Goal: Information Seeking & Learning: Check status

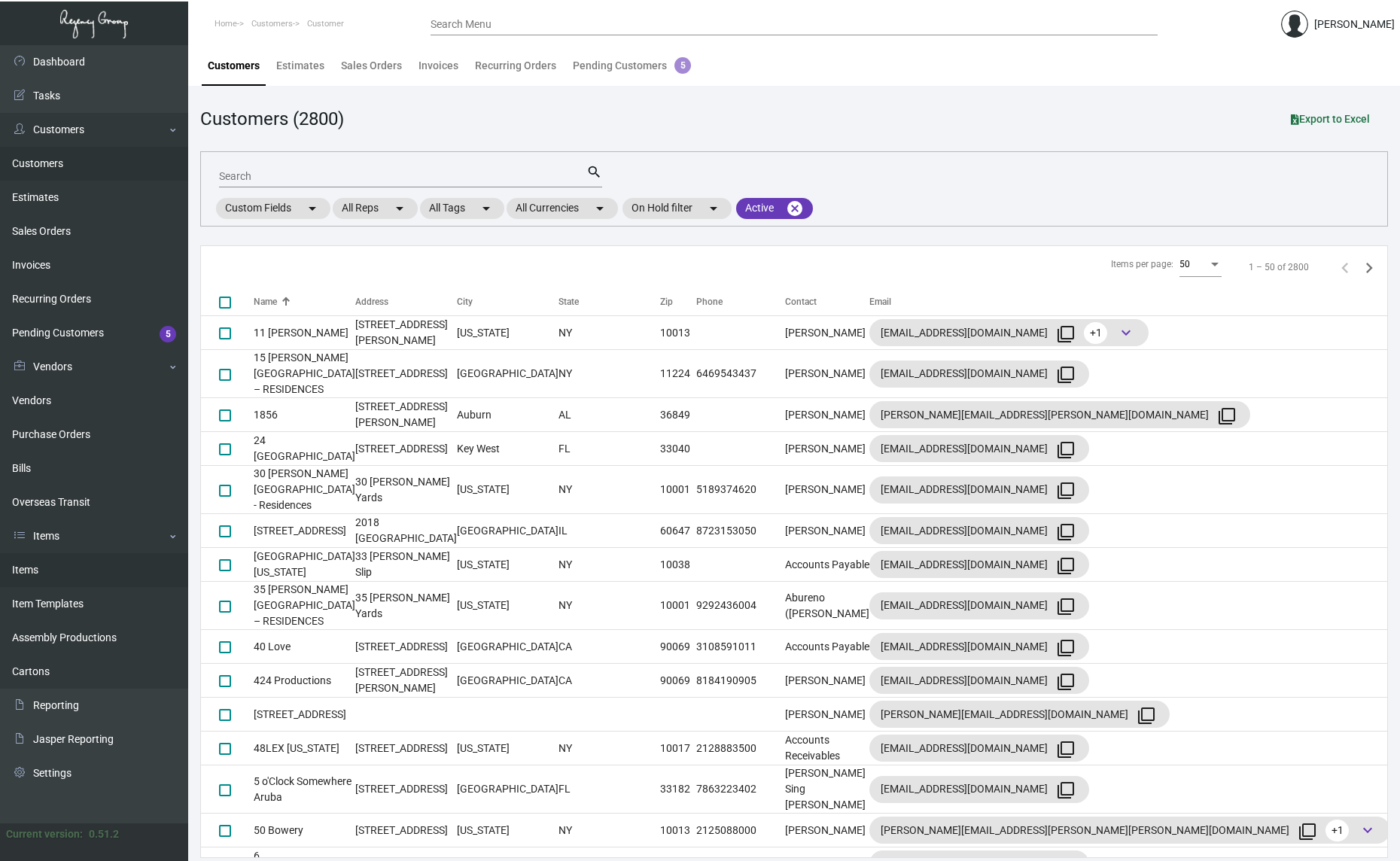
drag, startPoint x: 70, startPoint y: 573, endPoint x: 99, endPoint y: 570, distance: 29.2
click at [70, 573] on link "Items" at bounding box center [94, 570] width 188 height 34
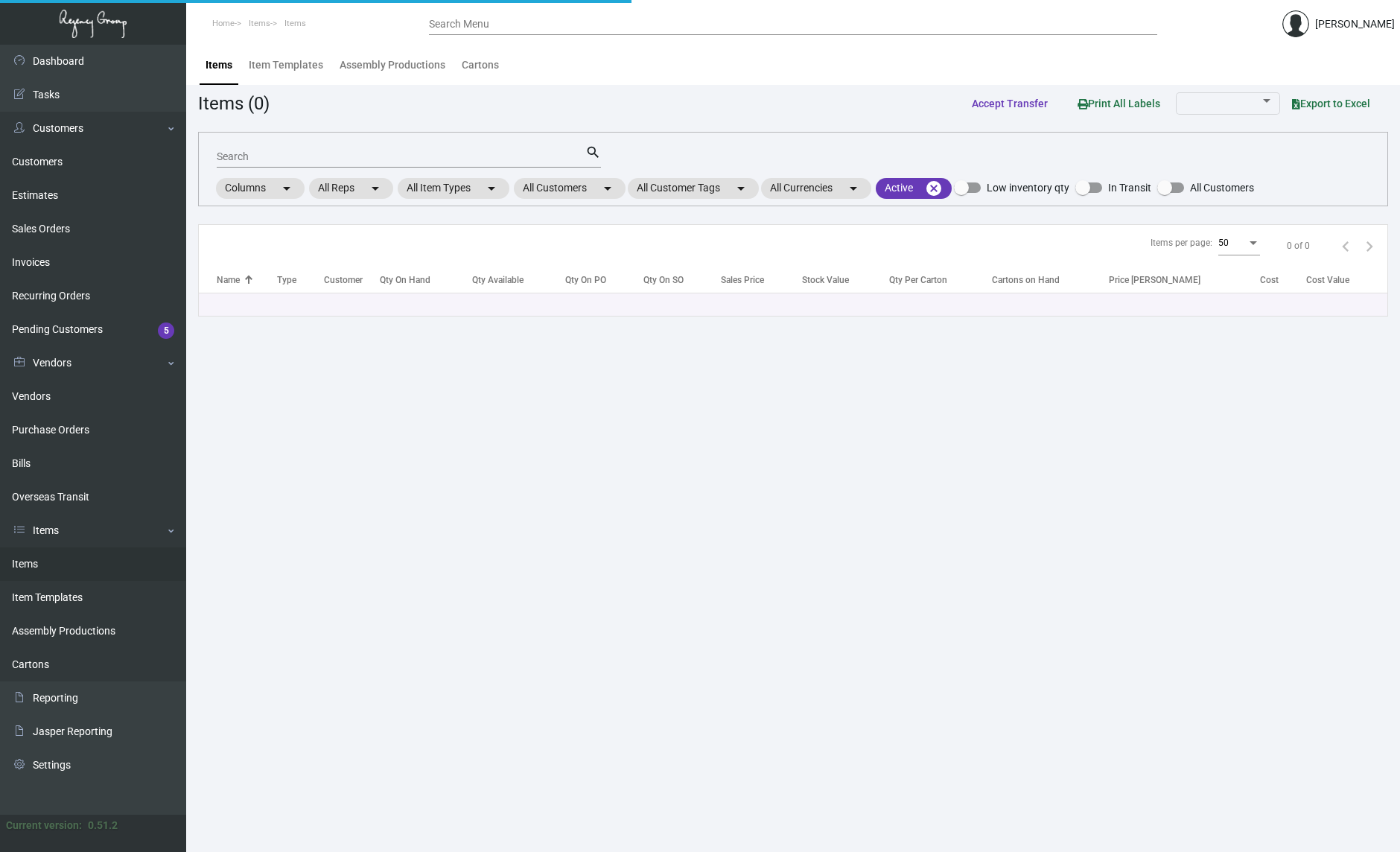
click at [555, 28] on input "Search Menu" at bounding box center [793, 24] width 728 height 12
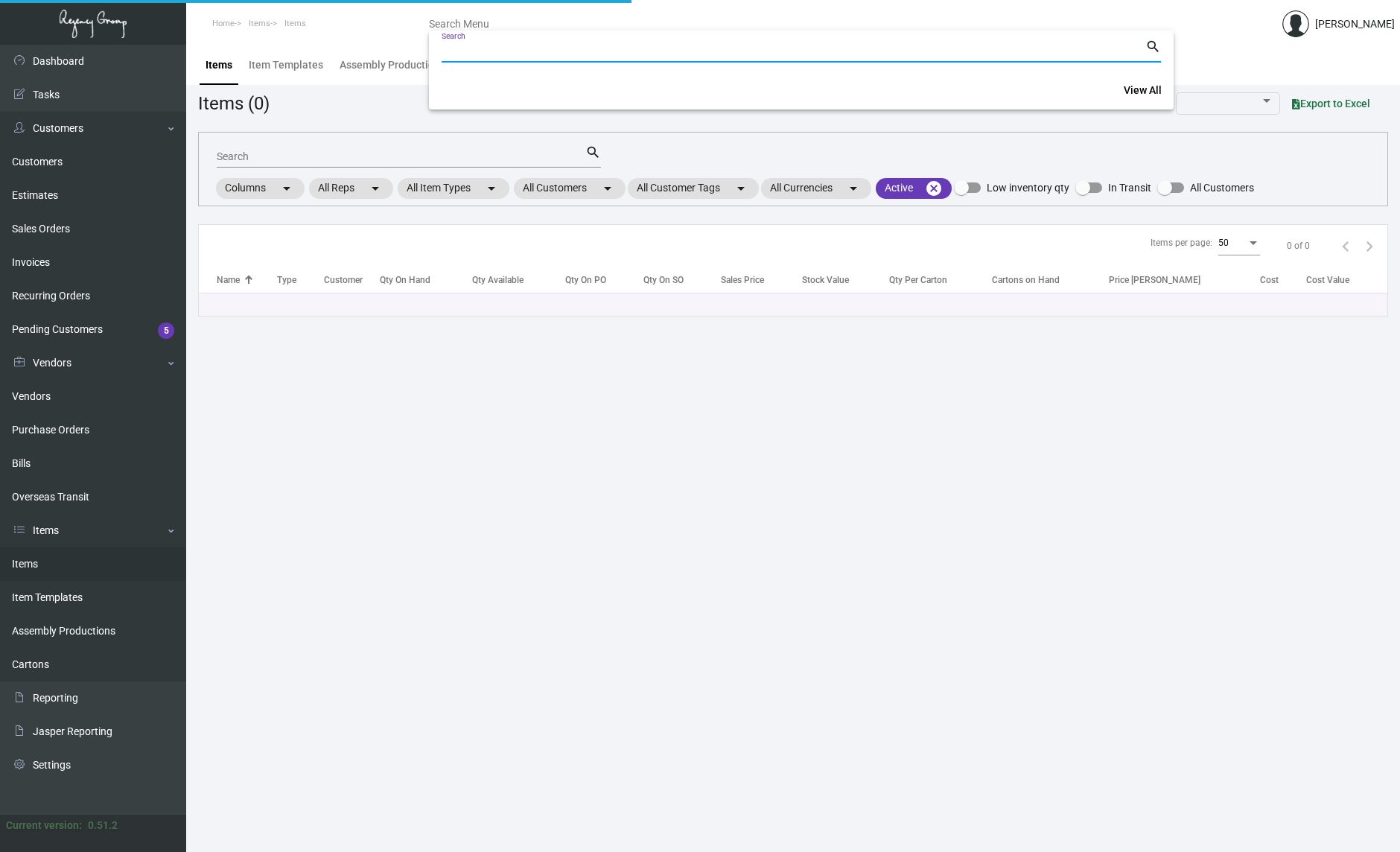
click at [271, 147] on div at bounding box center [700, 426] width 1400 height 852
click at [263, 153] on input "Search" at bounding box center [401, 157] width 368 height 12
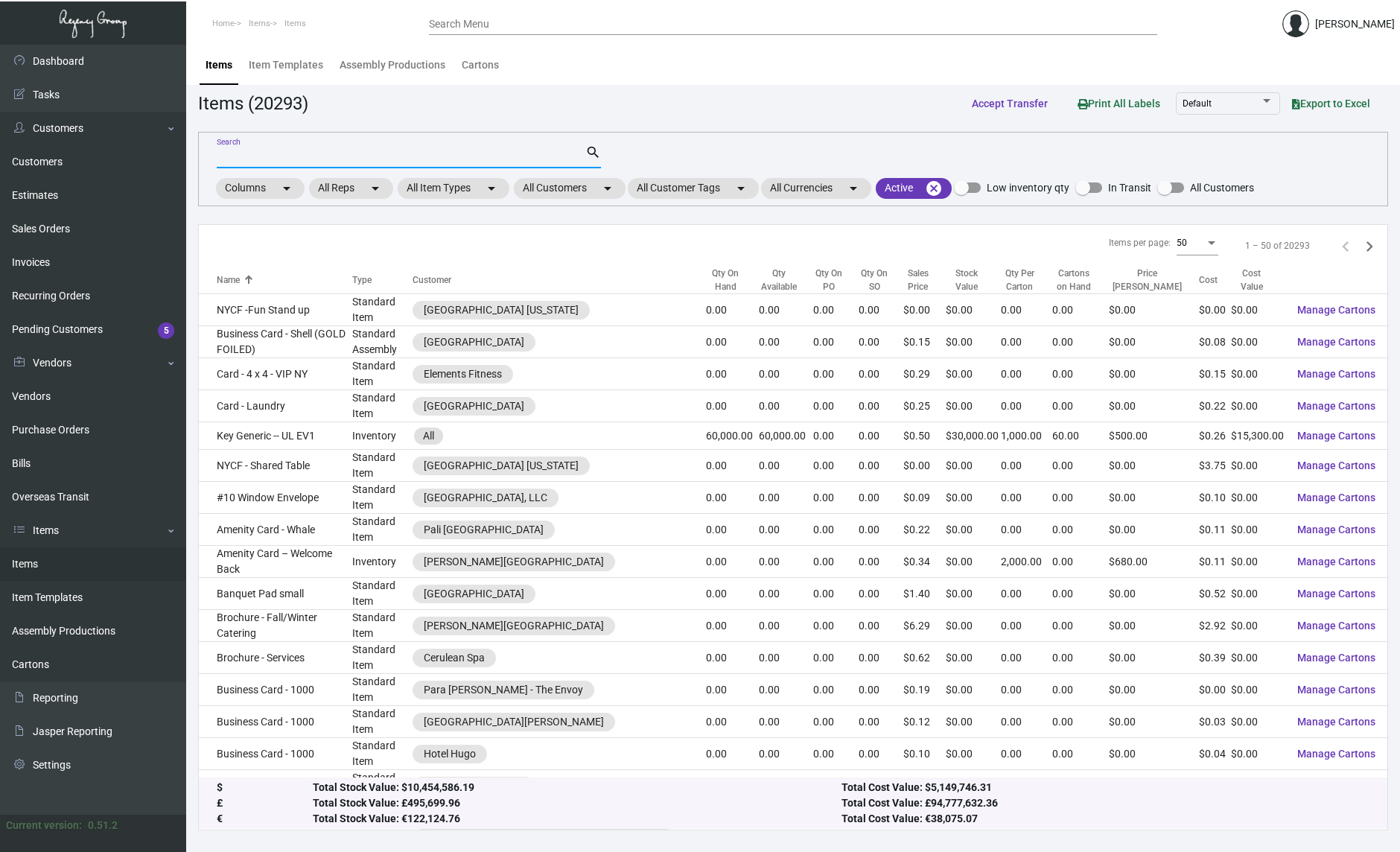
click at [469, 155] on input "Search" at bounding box center [401, 157] width 368 height 12
click at [611, 188] on mat-icon "arrow_drop_down" at bounding box center [608, 188] width 17 height 17
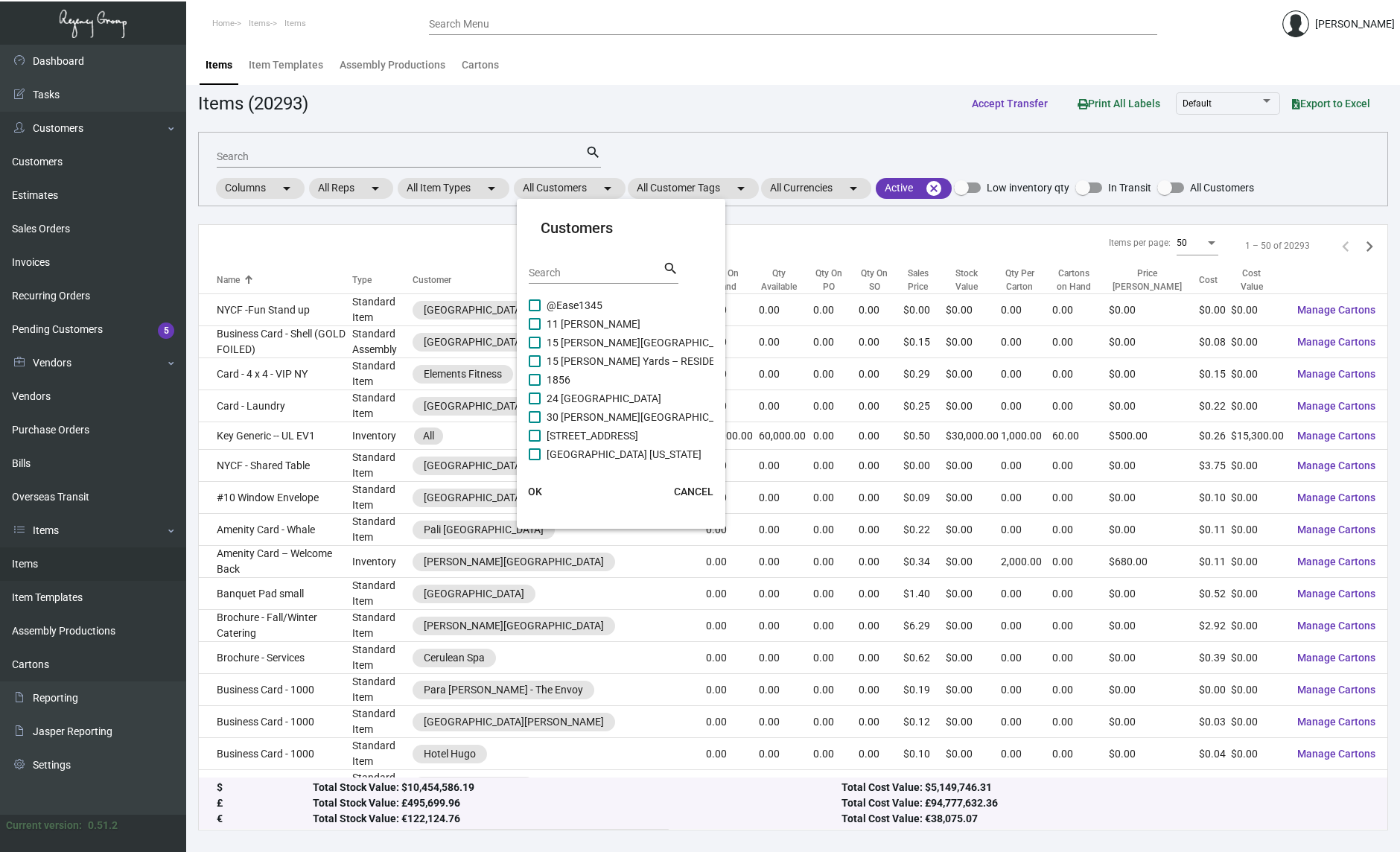
click at [577, 261] on div "Search" at bounding box center [595, 272] width 134 height 23
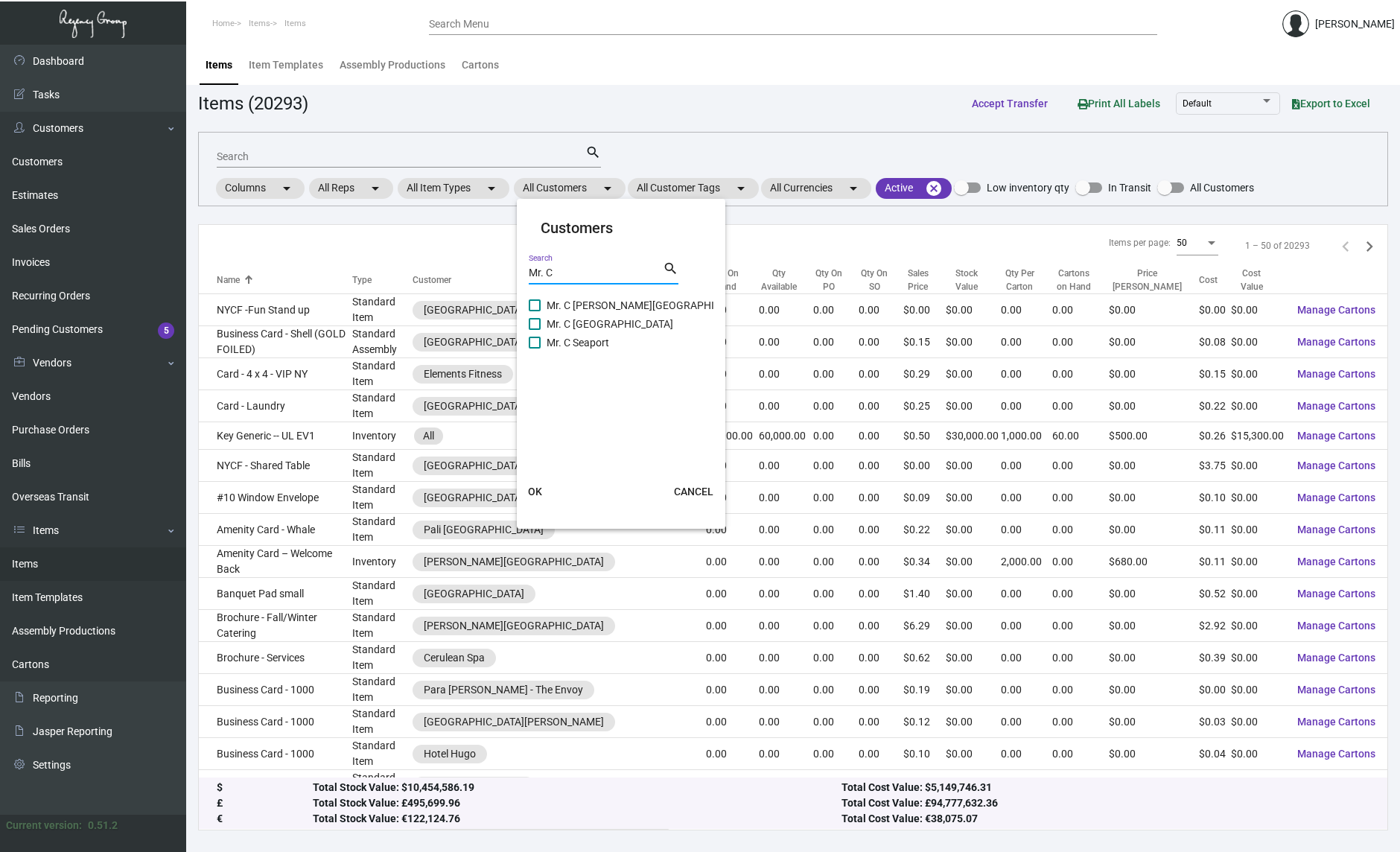
type input "Mr. C"
click at [563, 300] on span "Mr. C [PERSON_NAME][GEOGRAPHIC_DATA]" at bounding box center [650, 305] width 207 height 17
click at [535, 311] on input "Mr. C [PERSON_NAME][GEOGRAPHIC_DATA]" at bounding box center [534, 311] width 1 height 1
checkbox input "true"
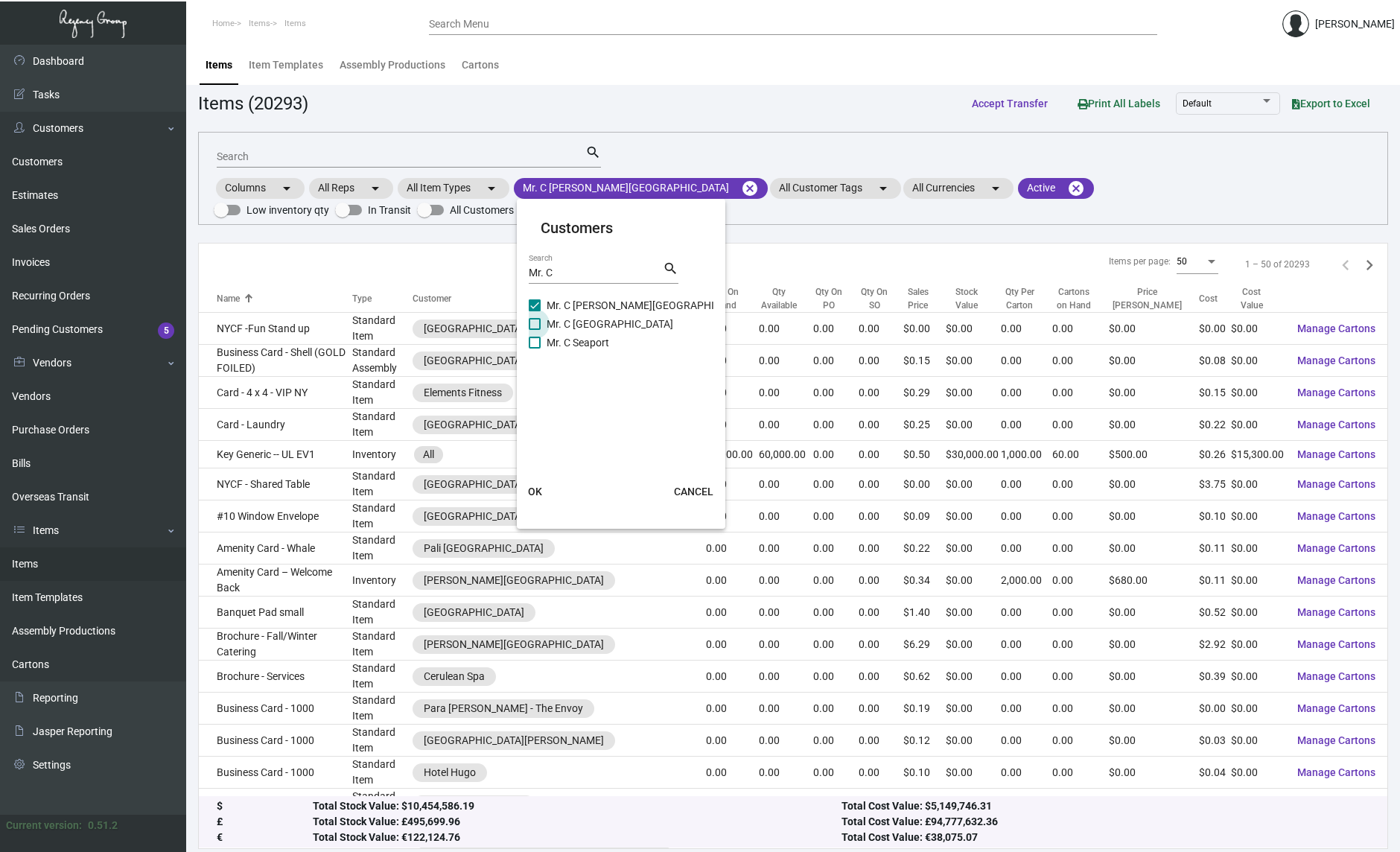
click at [567, 322] on span "Mr. C [GEOGRAPHIC_DATA]" at bounding box center [610, 324] width 127 height 17
click at [535, 330] on input "Mr. C [GEOGRAPHIC_DATA]" at bounding box center [534, 330] width 1 height 1
checkbox input "true"
click at [560, 341] on span "Mr. C Seaport" at bounding box center [578, 342] width 63 height 17
click at [535, 349] on input "Mr. C Seaport" at bounding box center [534, 349] width 1 height 1
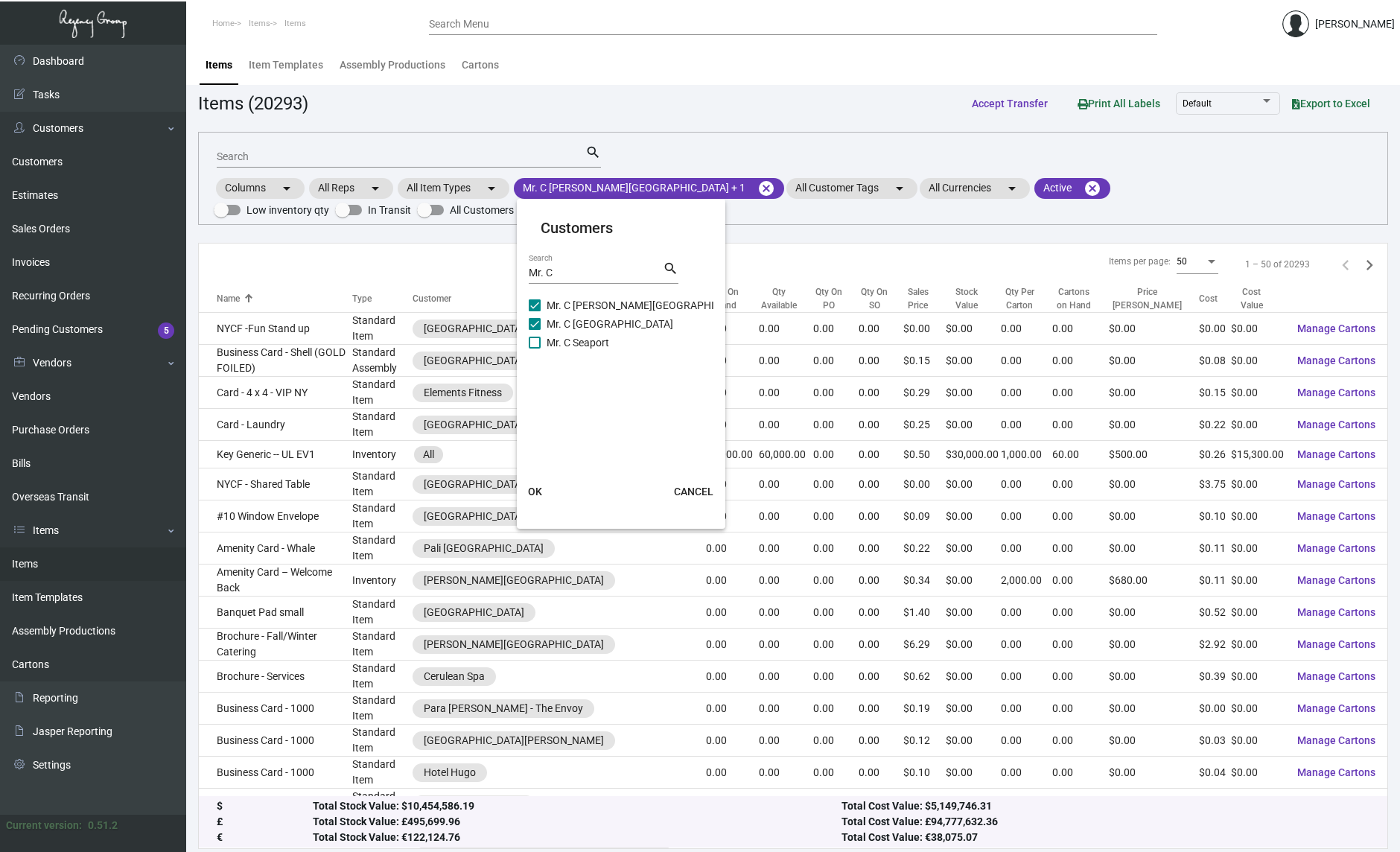
checkbox input "true"
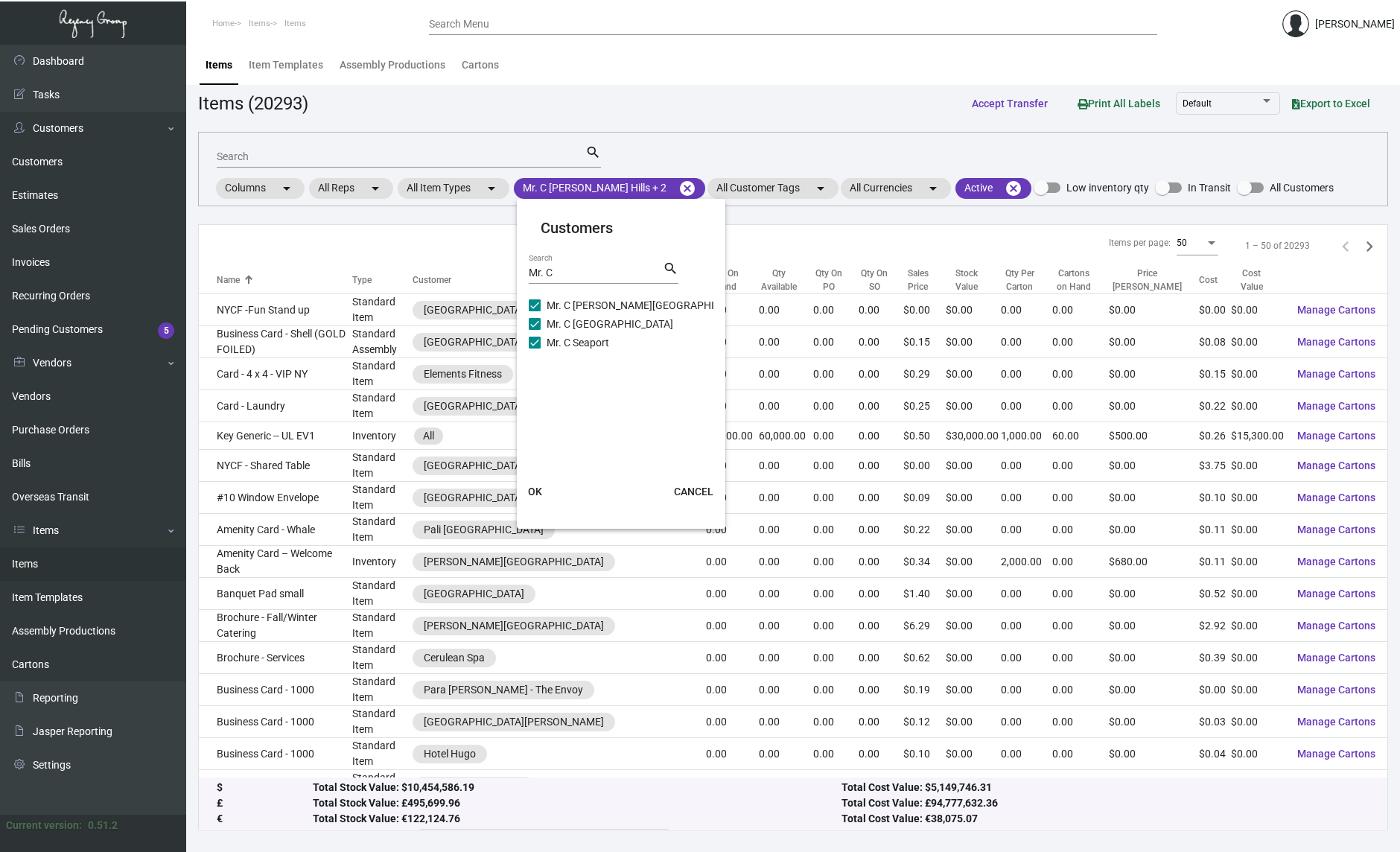
click at [531, 487] on span "OK" at bounding box center [535, 491] width 15 height 12
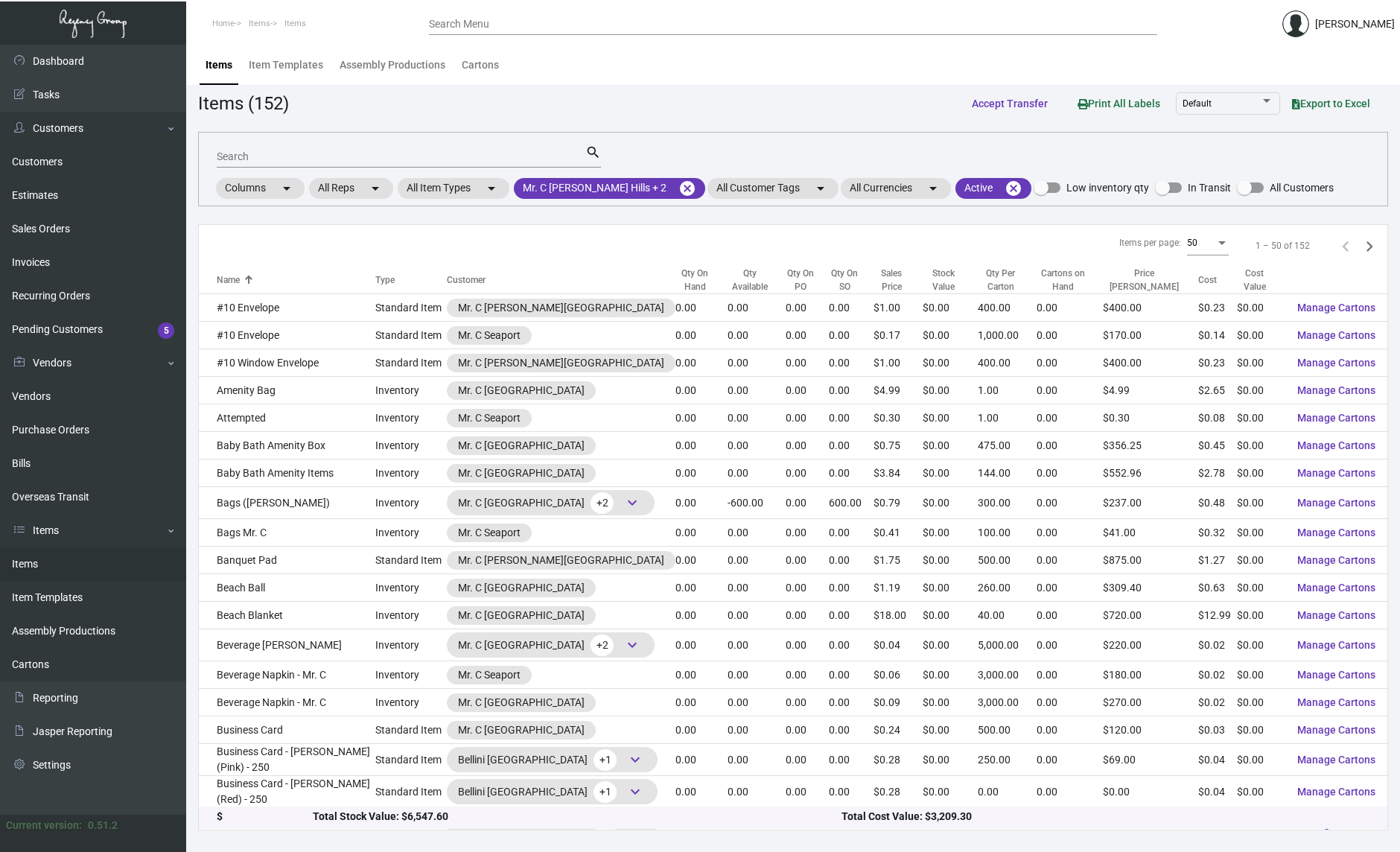
click at [303, 156] on input "Search" at bounding box center [401, 157] width 368 height 12
type input "bear"
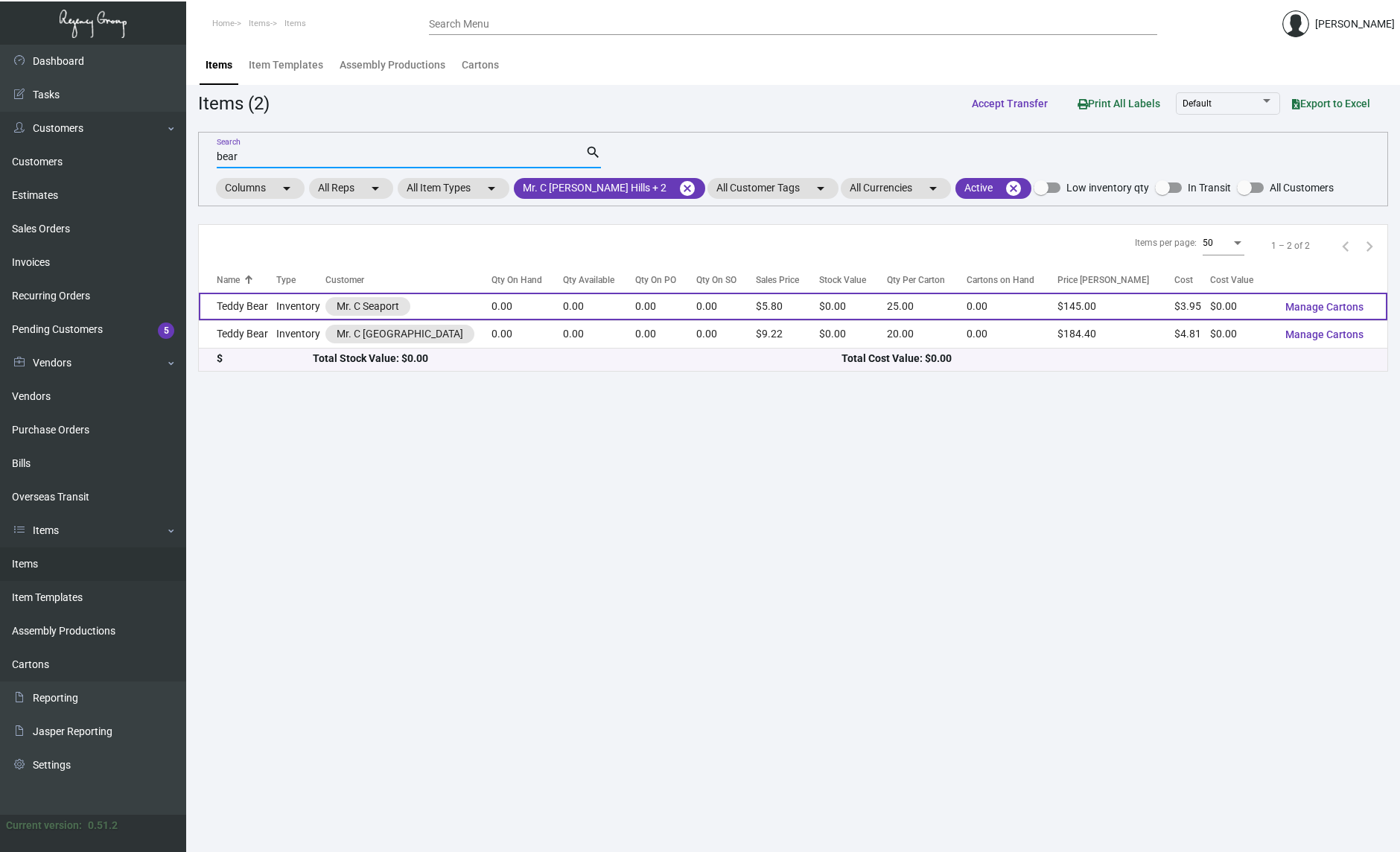
click at [266, 308] on td "Teddy Bear" at bounding box center [238, 306] width 78 height 27
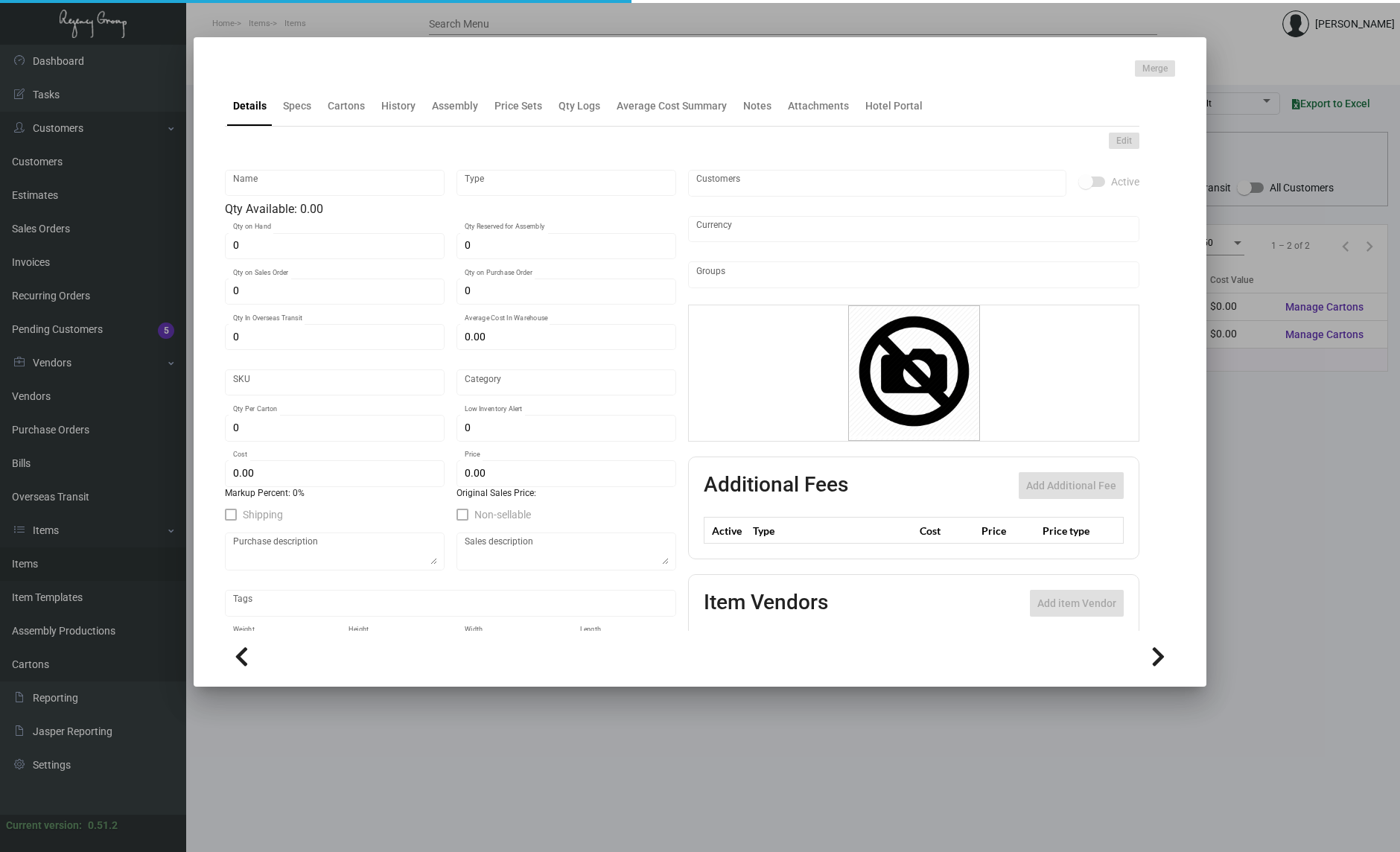
type input "Teddy Bear"
type input "Inventory"
type input "$ 0.00"
type input "2438"
type input "Standard"
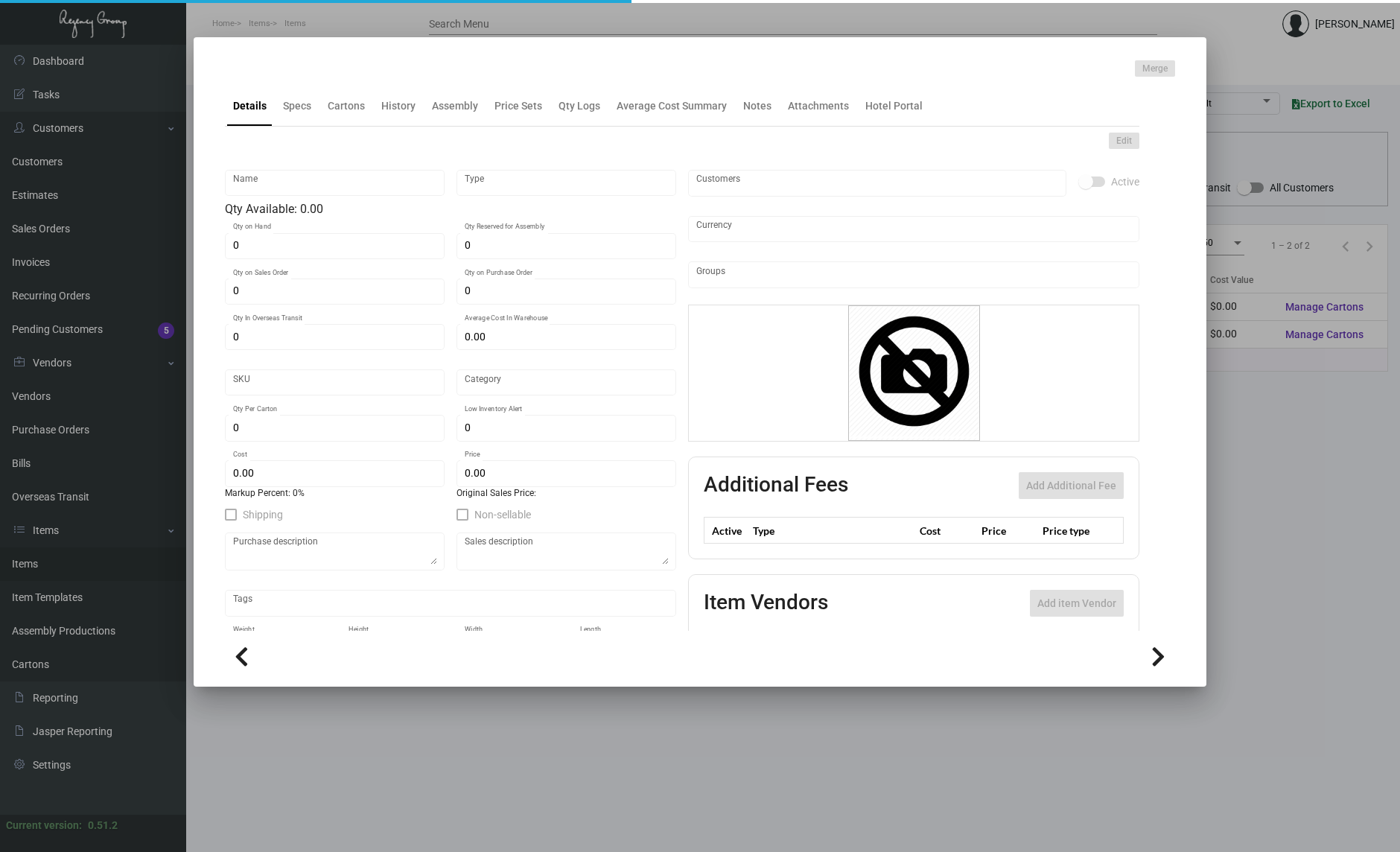
type input "25"
type input "50"
type input "$ 3.95"
type input "$ 5.80"
type textarea "Stuffed Bear: Item# SB8/BRN Size 8” smiley stuffed bear brown color, with a fit…"
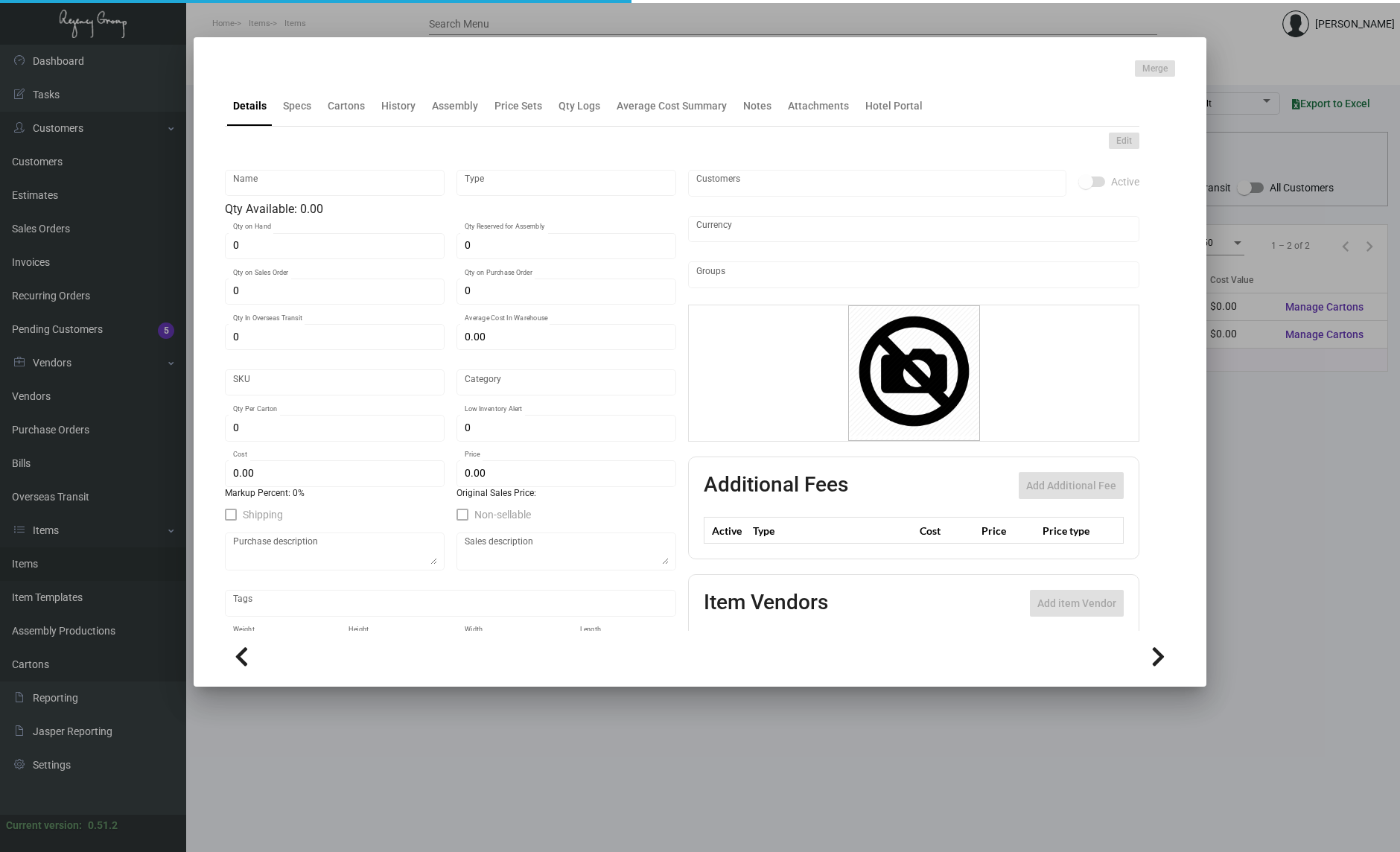
type textarea "Stuffed Bear: Size 8” smiley stuffed bear brown color, with a fitted T-Shirt (s…"
checkbox input "true"
type input "United States Dollar $"
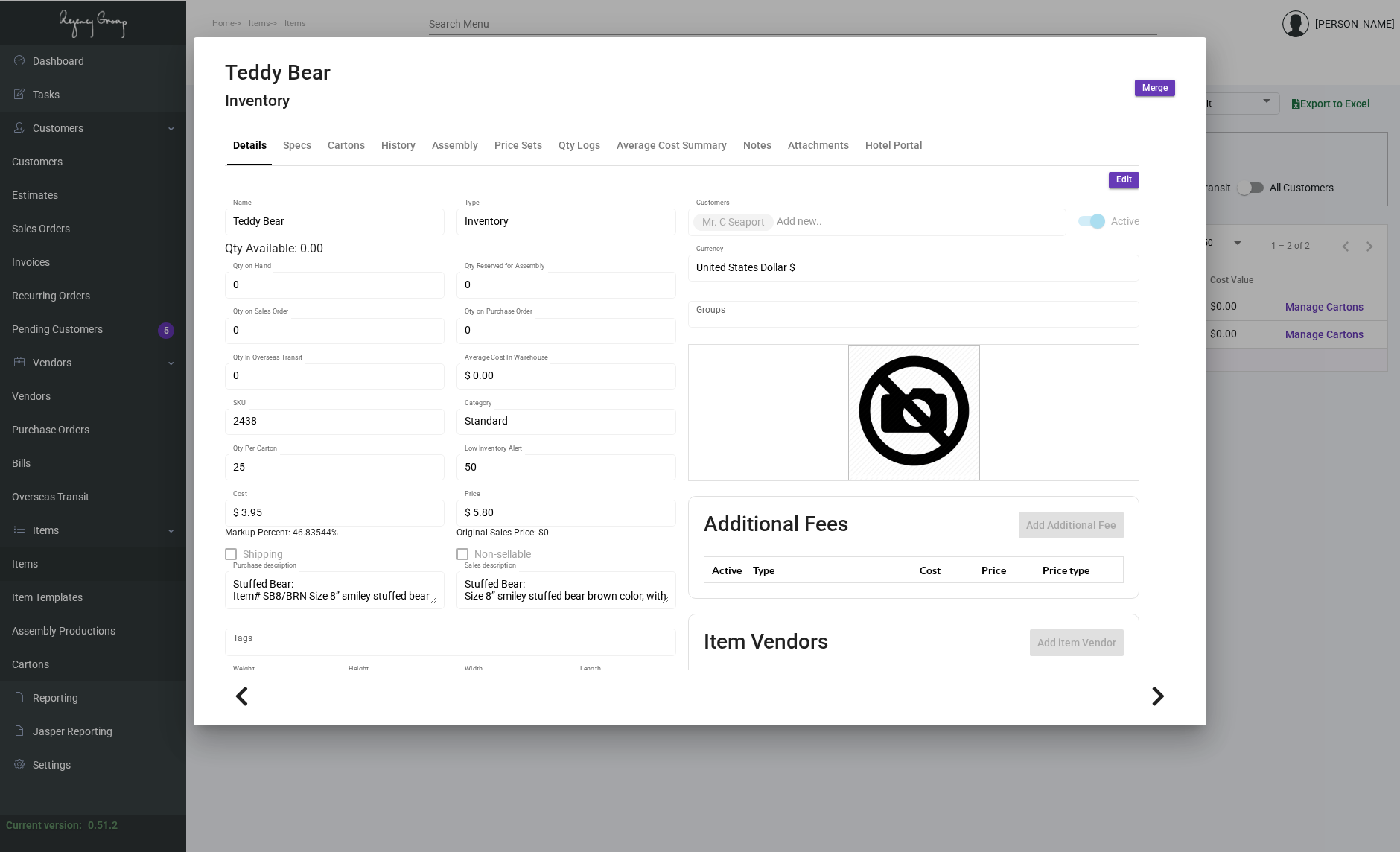
click at [392, 122] on mat-tab-group "Details Specs Cartons History Assembly Price Sets Qty Logs Average Cost Summary…" at bounding box center [683, 394] width 950 height 554
click at [392, 138] on div "History" at bounding box center [398, 144] width 34 height 16
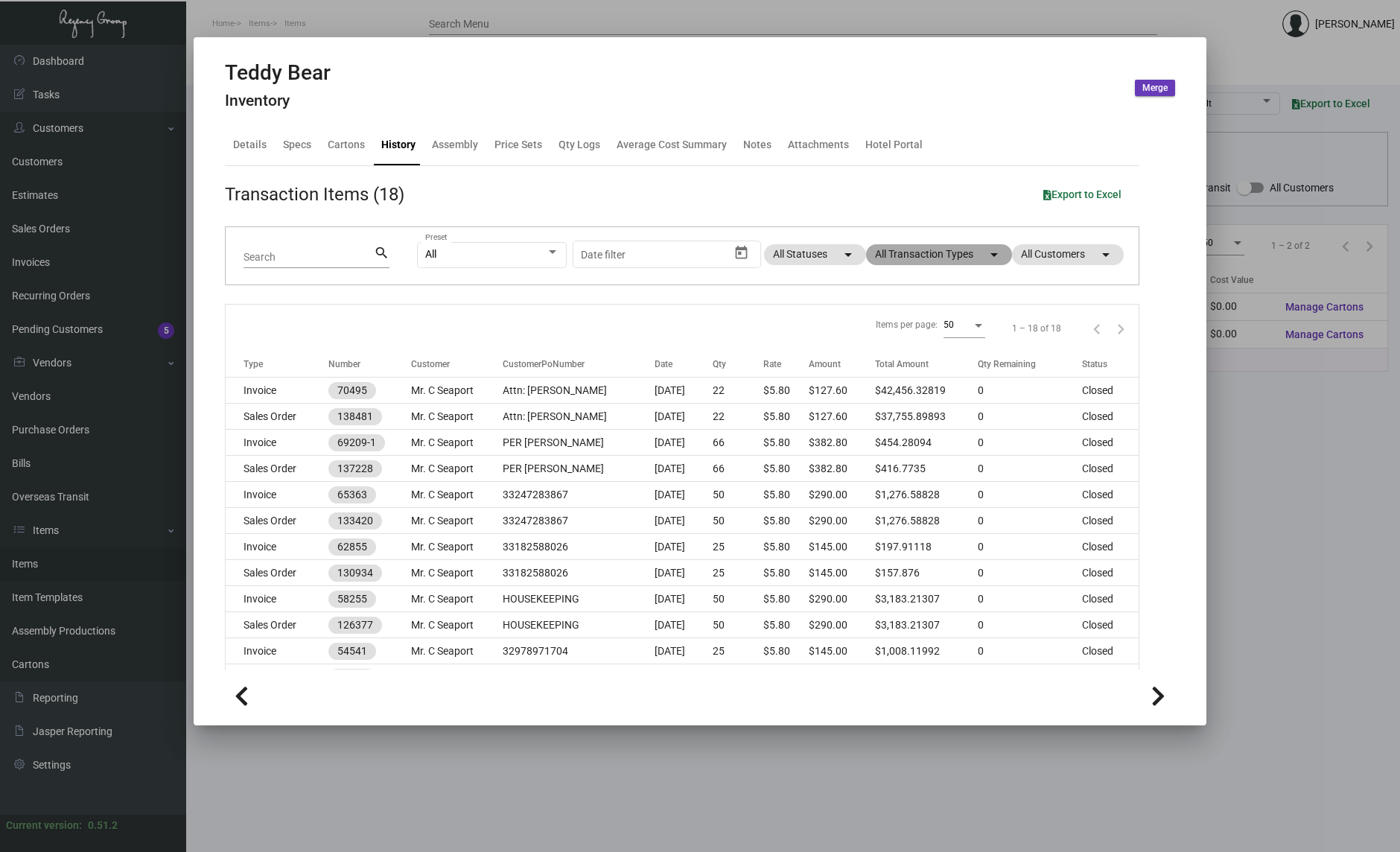
click at [927, 254] on mat-chip "All Transaction Types arrow_drop_down" at bounding box center [939, 255] width 146 height 21
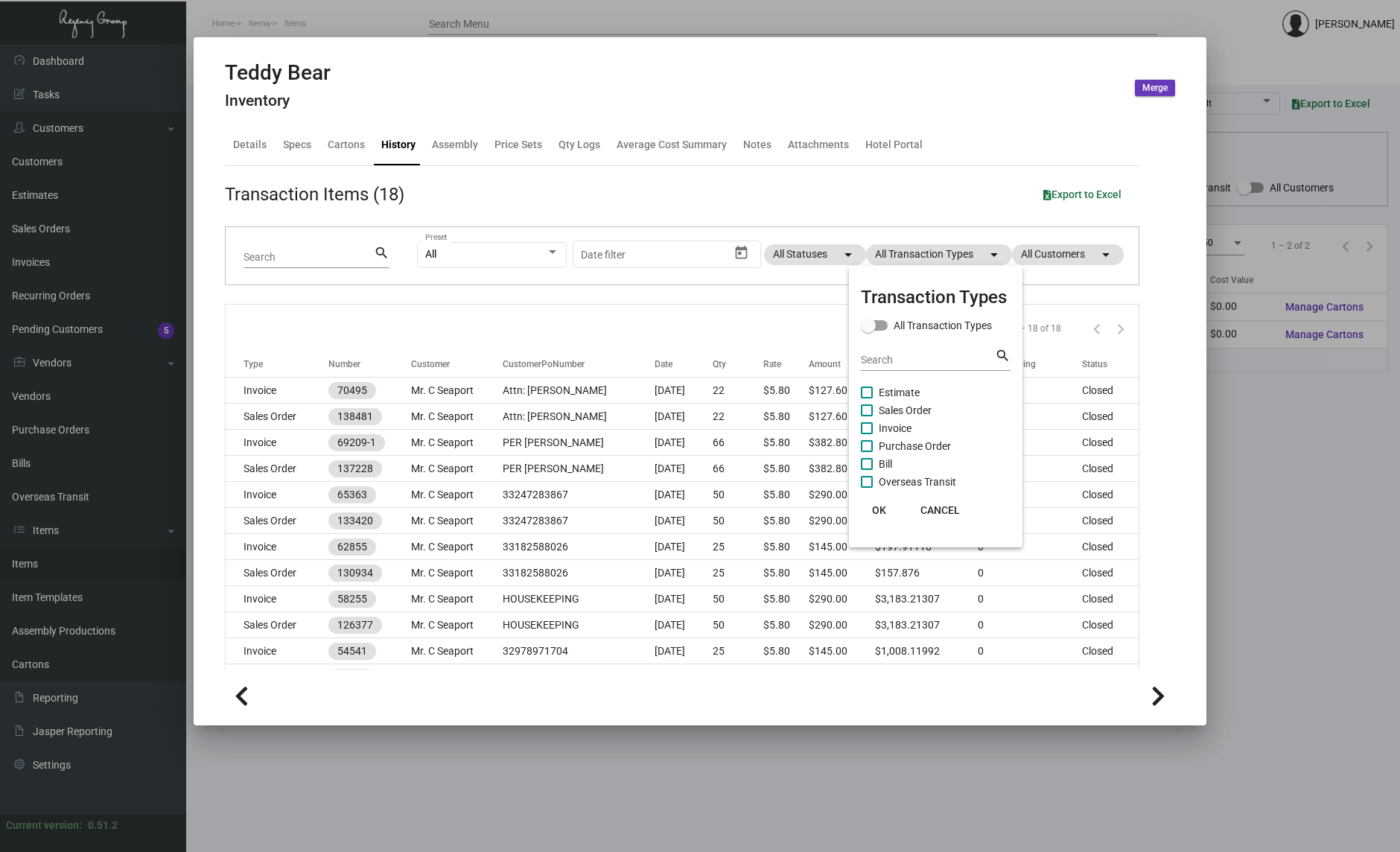
click at [917, 444] on span "Purchase Order" at bounding box center [915, 446] width 73 height 17
click at [867, 452] on input "Purchase Order" at bounding box center [866, 452] width 1 height 1
checkbox input "true"
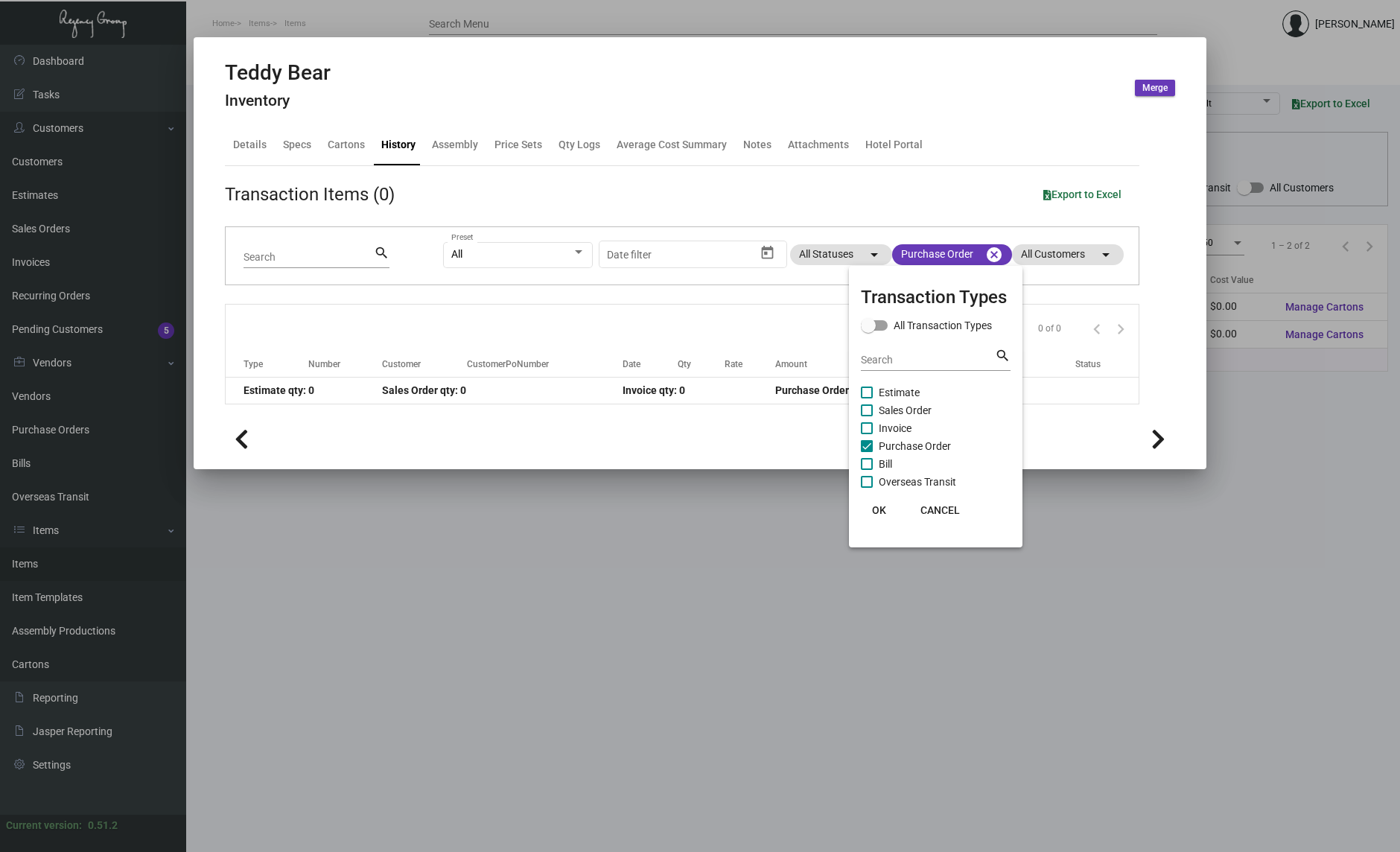
click at [874, 508] on span "OK" at bounding box center [879, 510] width 15 height 12
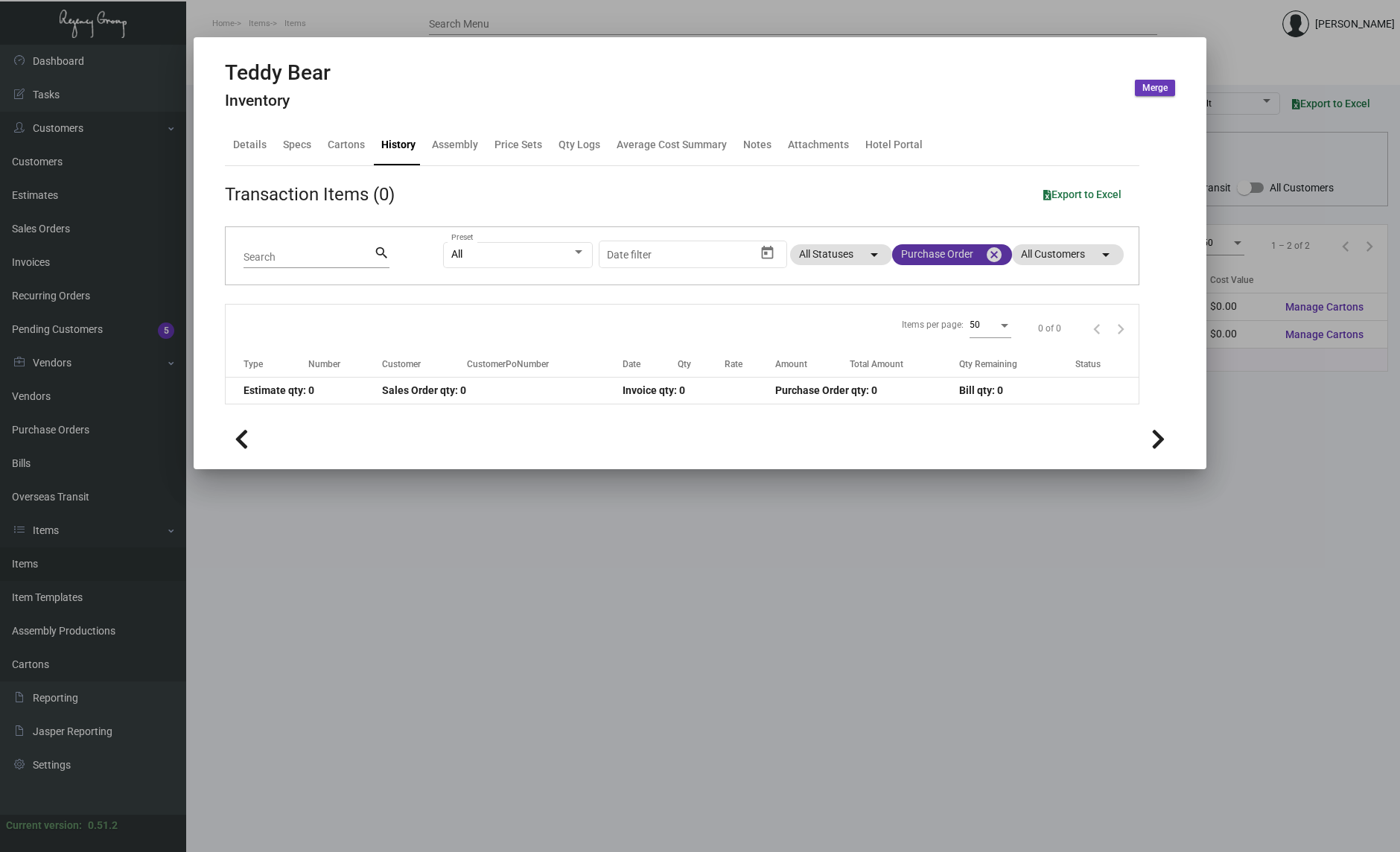
click at [960, 246] on mat-chip "Purchase Order cancel" at bounding box center [952, 255] width 120 height 21
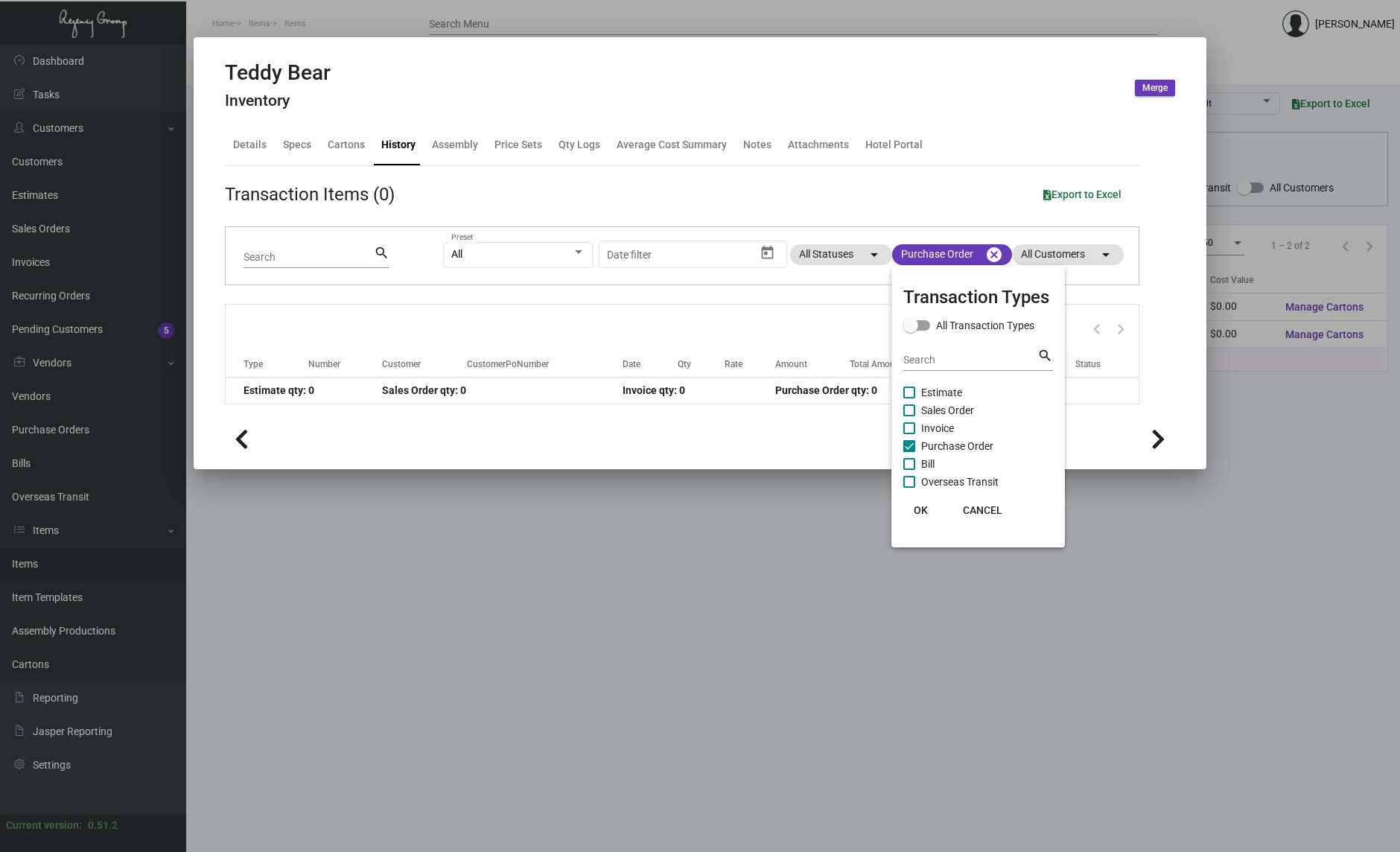
click at [913, 442] on span at bounding box center [909, 446] width 12 height 12
click at [909, 452] on input "Purchase Order" at bounding box center [908, 452] width 1 height 1
checkbox input "false"
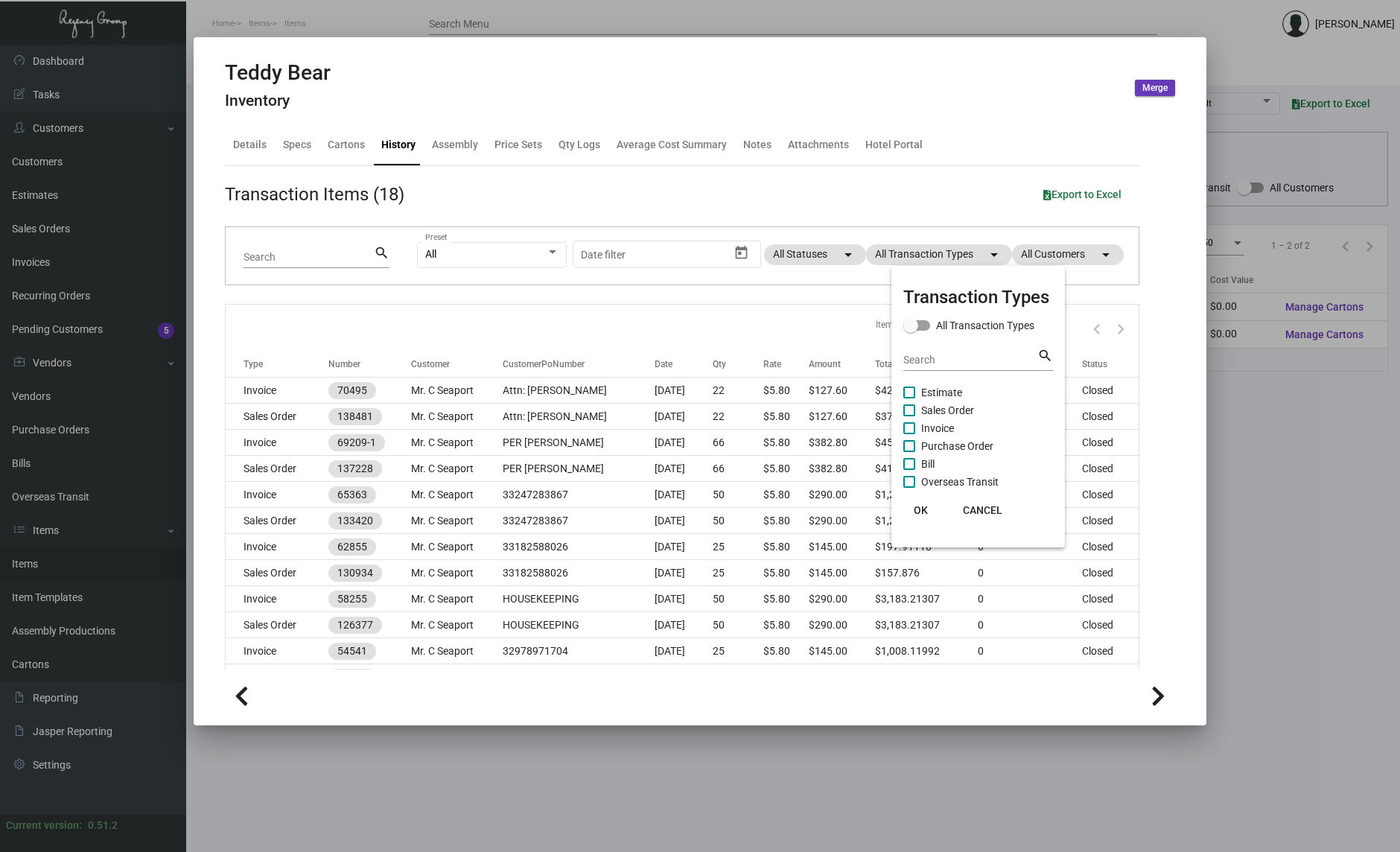
click at [570, 320] on div at bounding box center [700, 426] width 1400 height 852
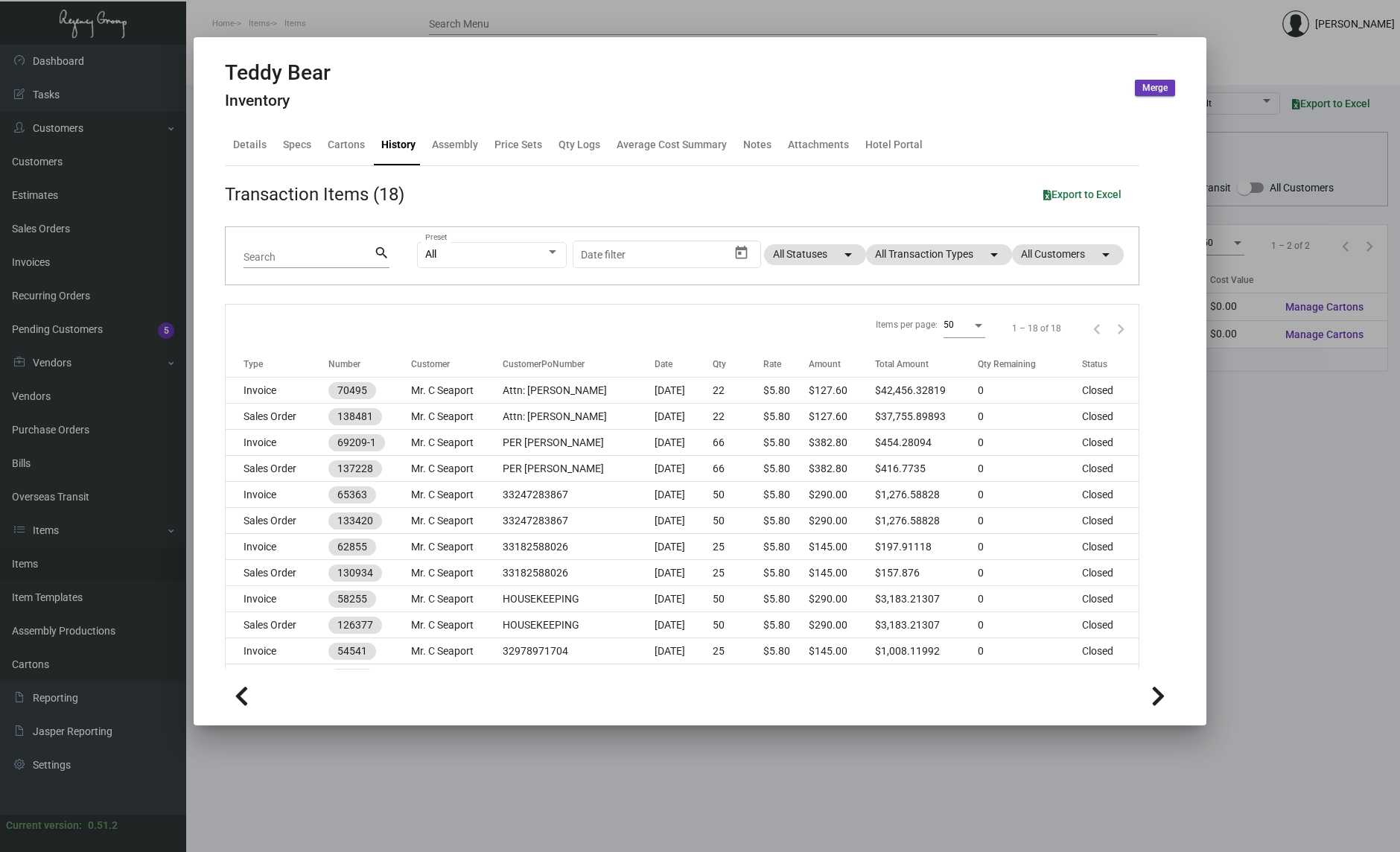
click at [620, 828] on div at bounding box center [700, 426] width 1400 height 852
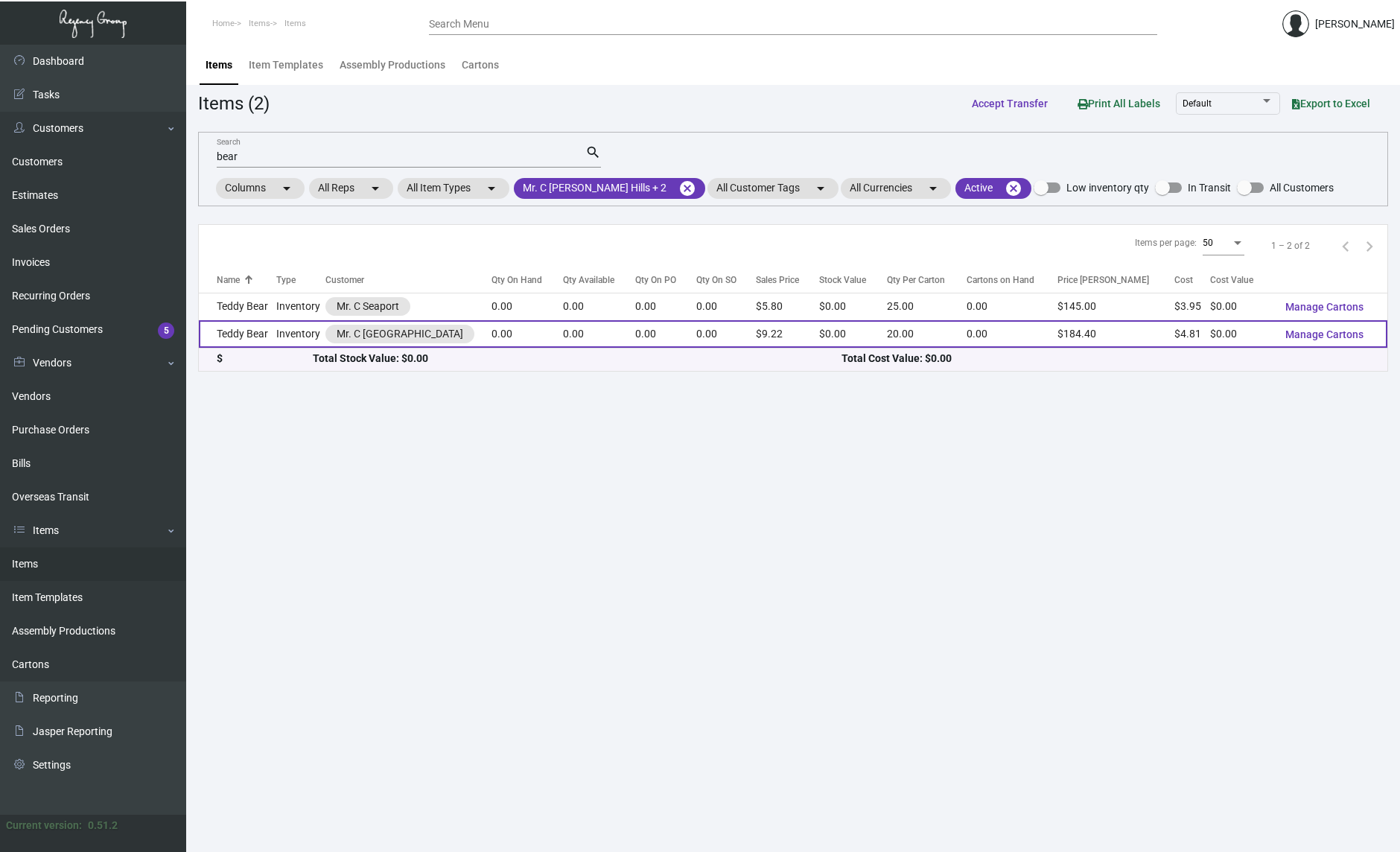
click at [242, 336] on td "Teddy Bear" at bounding box center [238, 333] width 78 height 27
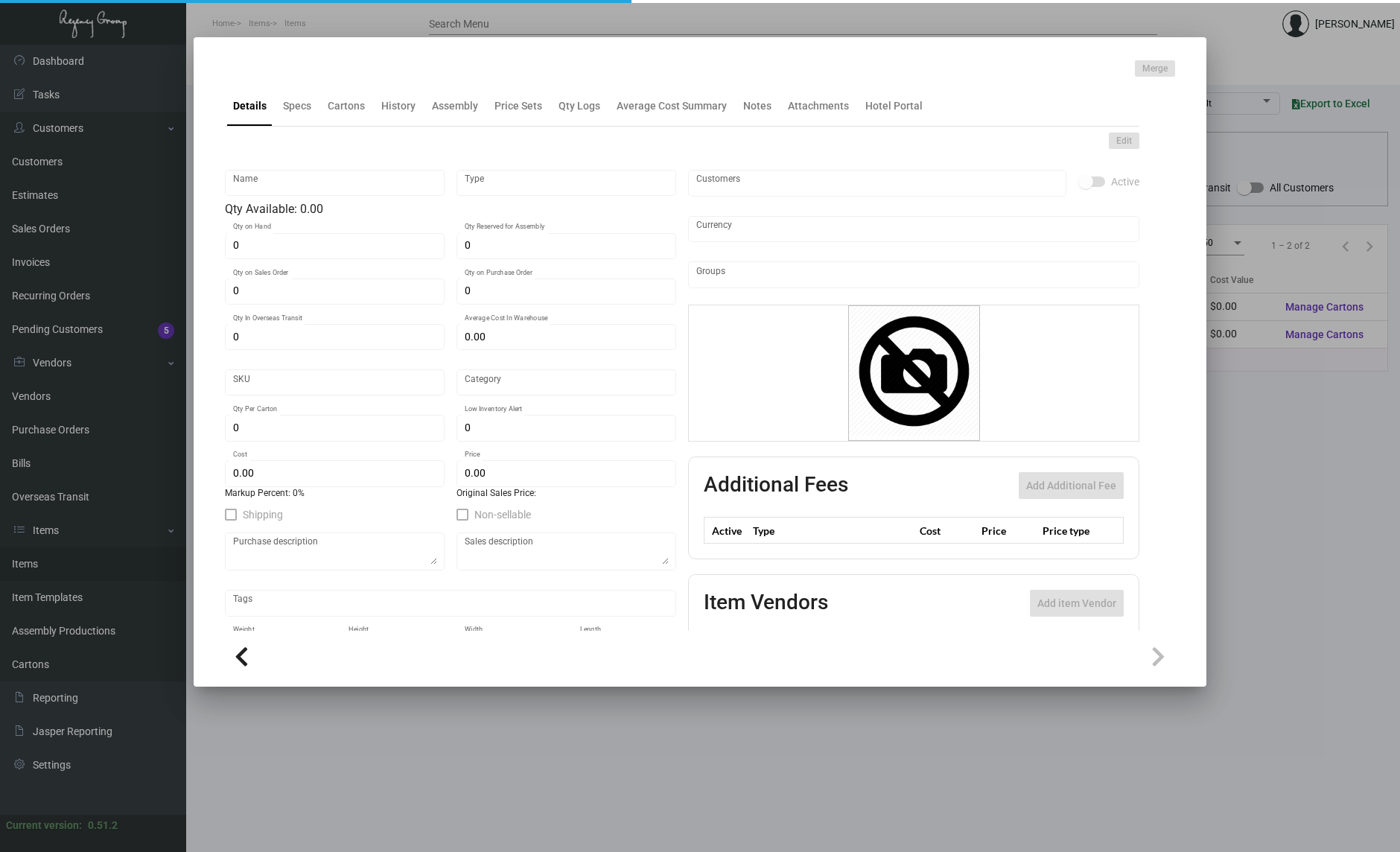
type input "Teddy Bear"
type input "Inventory"
type input "$ 4.614"
type input "2389"
type input "Standard"
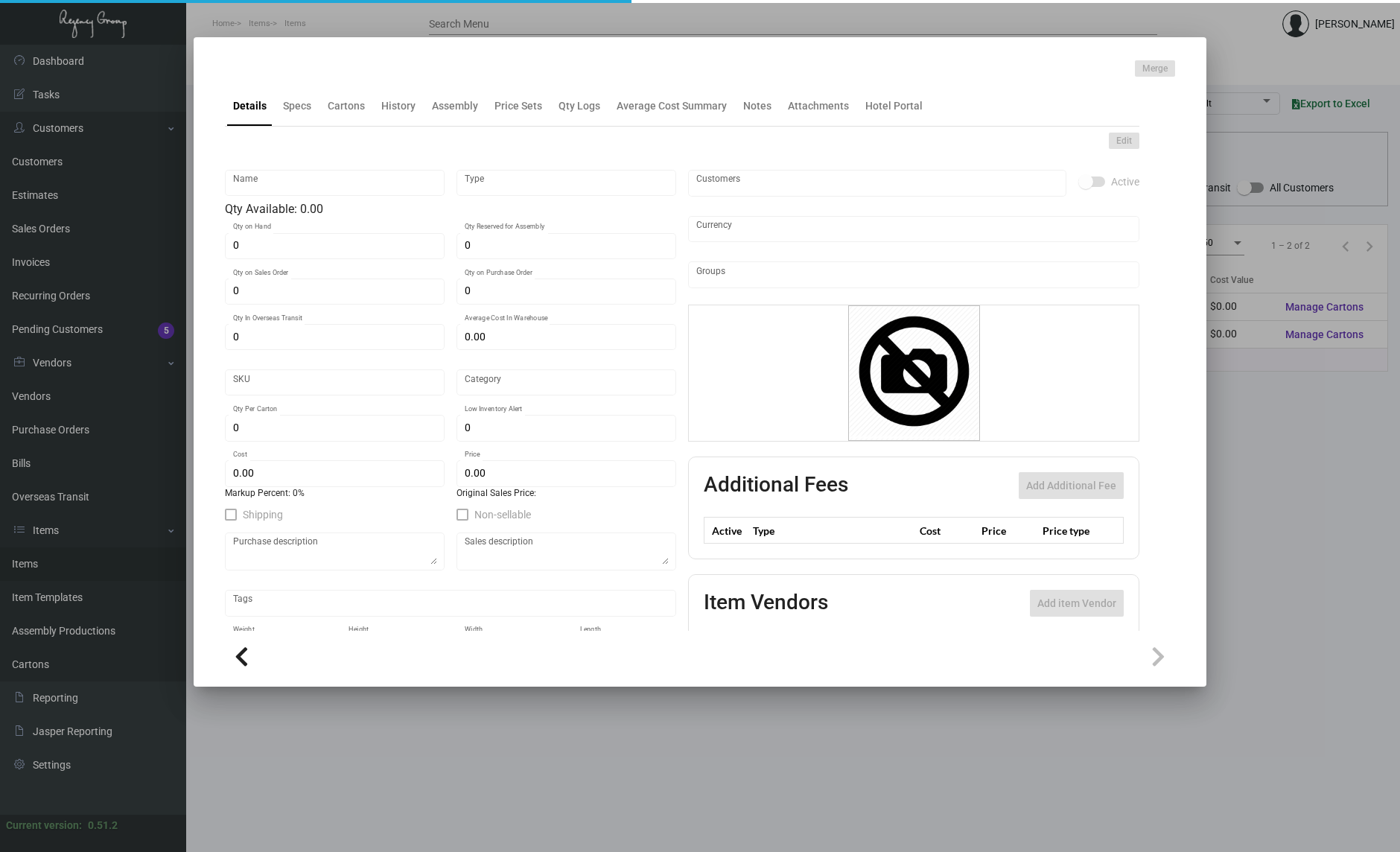
type input "20"
type input "100"
type input "$ 4.81"
type input "$ 9.22"
type textarea "Stuffed Teddy Bear: Item# SB8/BRN Size 8” smiley stuffed bear brown color, with…"
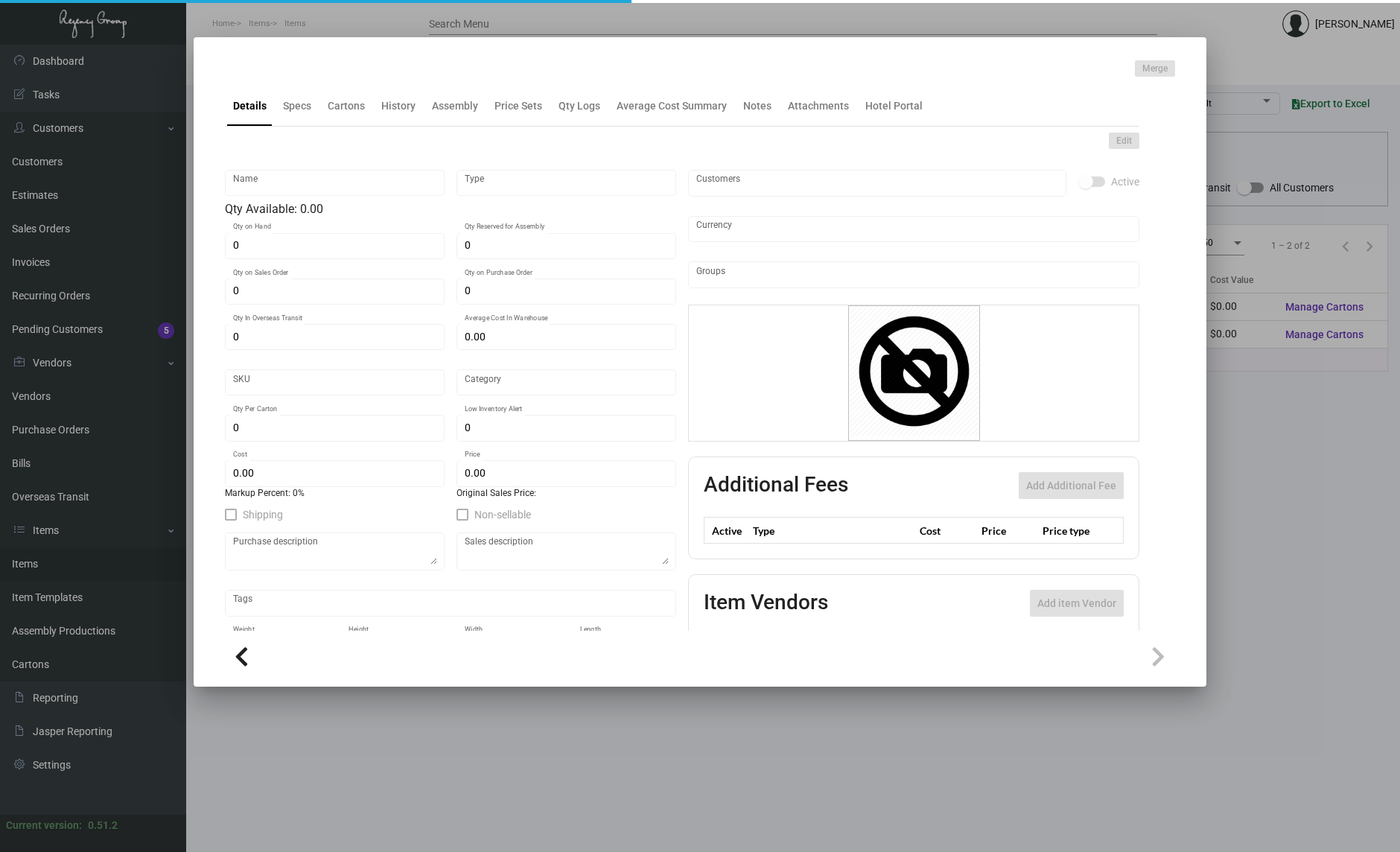
type textarea "Stuffed Teddy Bear"
checkbox input "true"
type input "United States Dollar $"
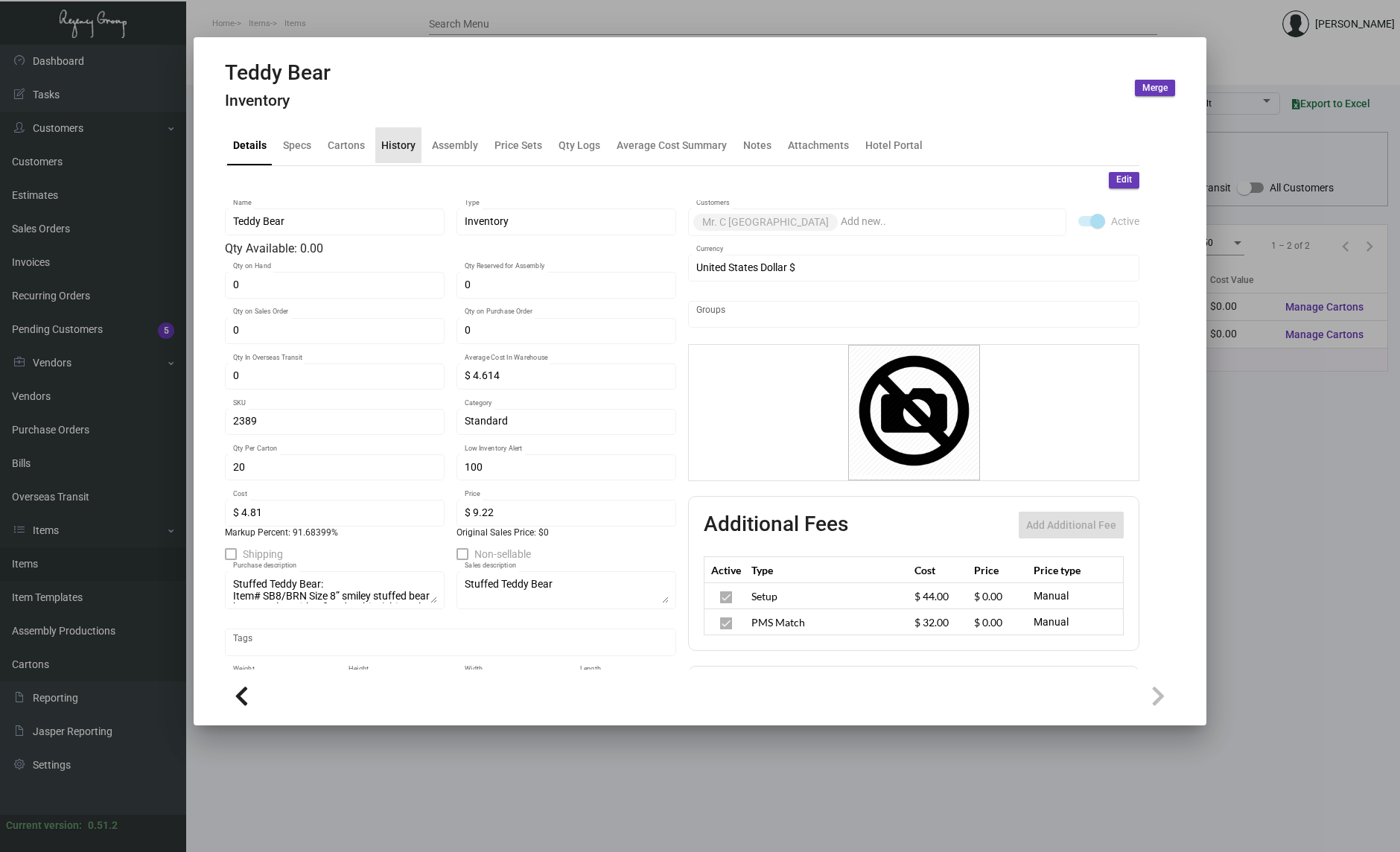
click at [403, 146] on div "History" at bounding box center [398, 144] width 34 height 16
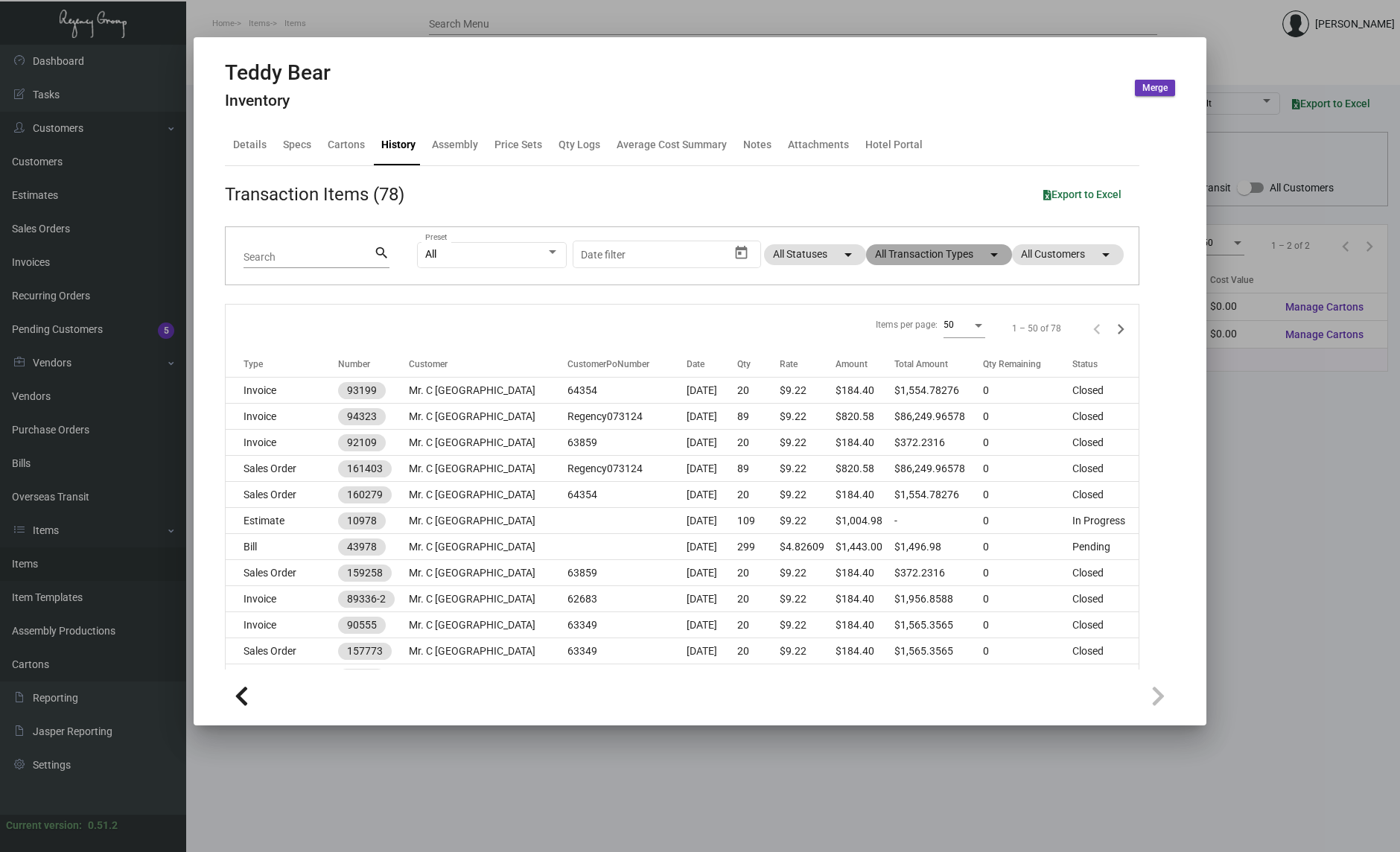
click at [945, 255] on mat-chip "All Transaction Types arrow_drop_down" at bounding box center [939, 255] width 146 height 21
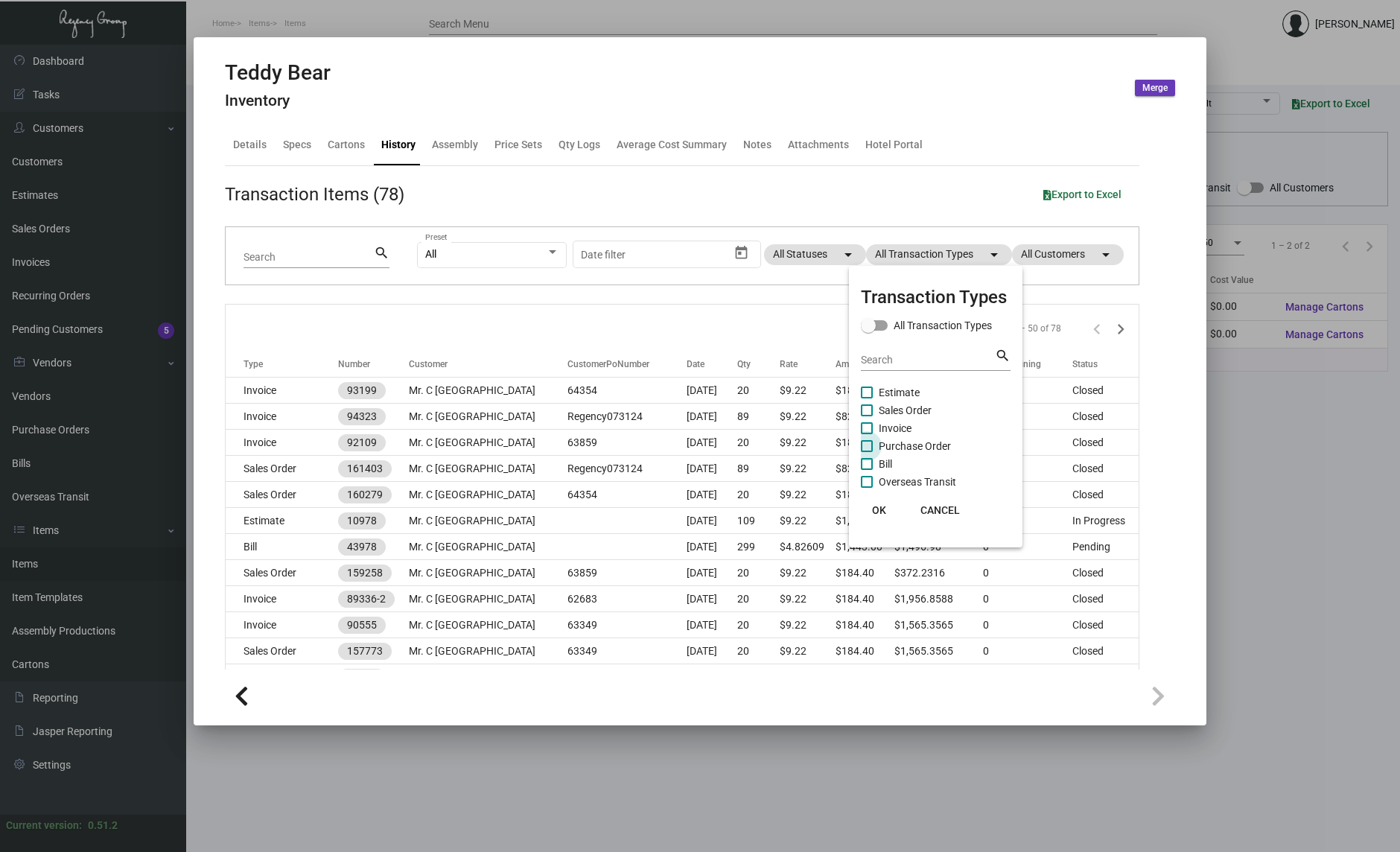
click at [917, 444] on span "Purchase Order" at bounding box center [915, 446] width 73 height 17
click at [867, 452] on input "Purchase Order" at bounding box center [866, 452] width 1 height 1
checkbox input "true"
click at [879, 511] on span "OK" at bounding box center [879, 510] width 15 height 12
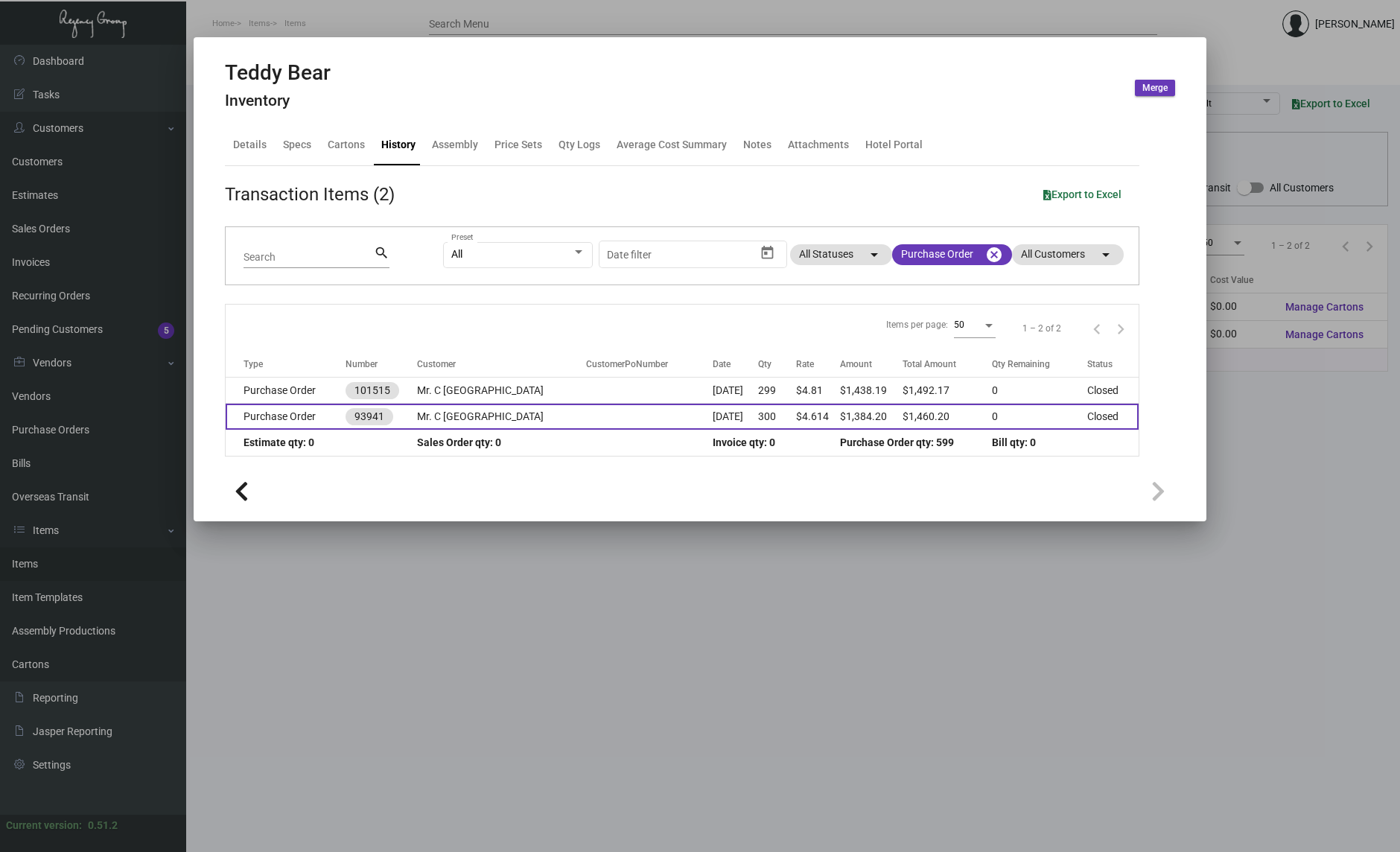
click at [272, 413] on td "Purchase Order" at bounding box center [286, 416] width 120 height 26
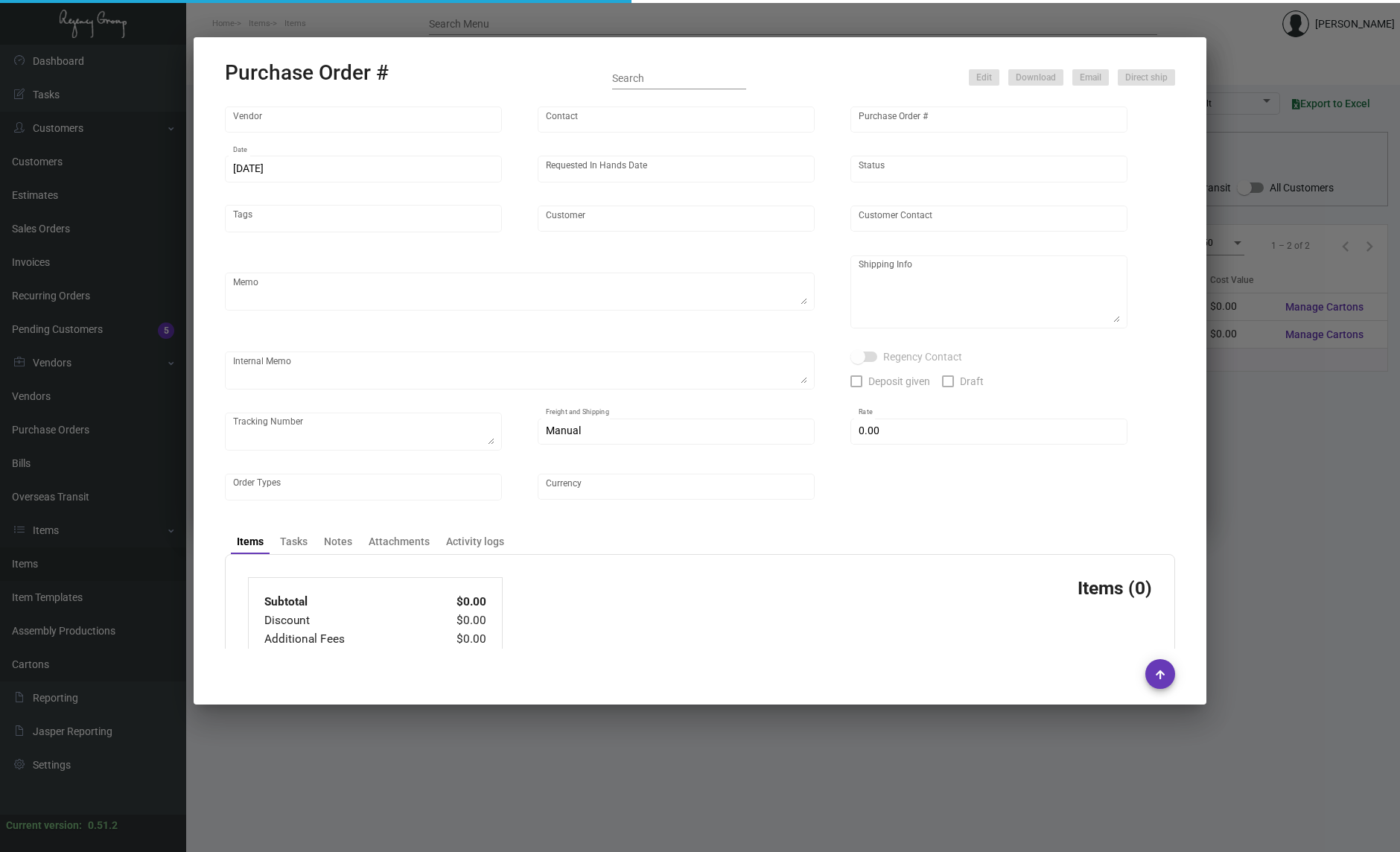
type input "Prime Line"
type input "93941"
type input "[DATE]"
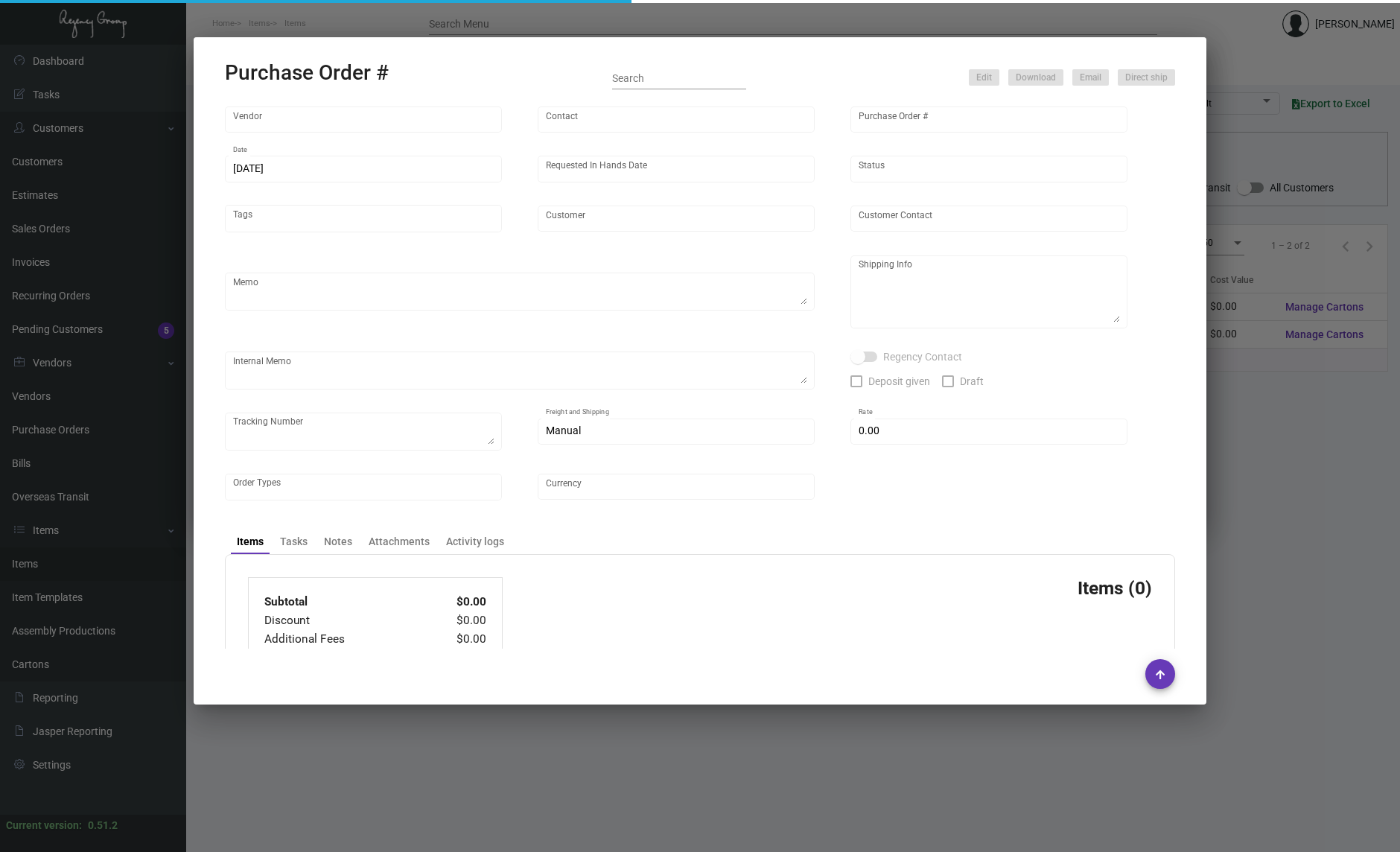
type input "Mr. C [GEOGRAPHIC_DATA]"
type textarea "Ship via UPS Ground Acct# 1AY276."
type textarea "[PERSON_NAME] Regency Group NJ [STREET_ADDRESS]"
checkbox input "true"
type input "$ 0.00"
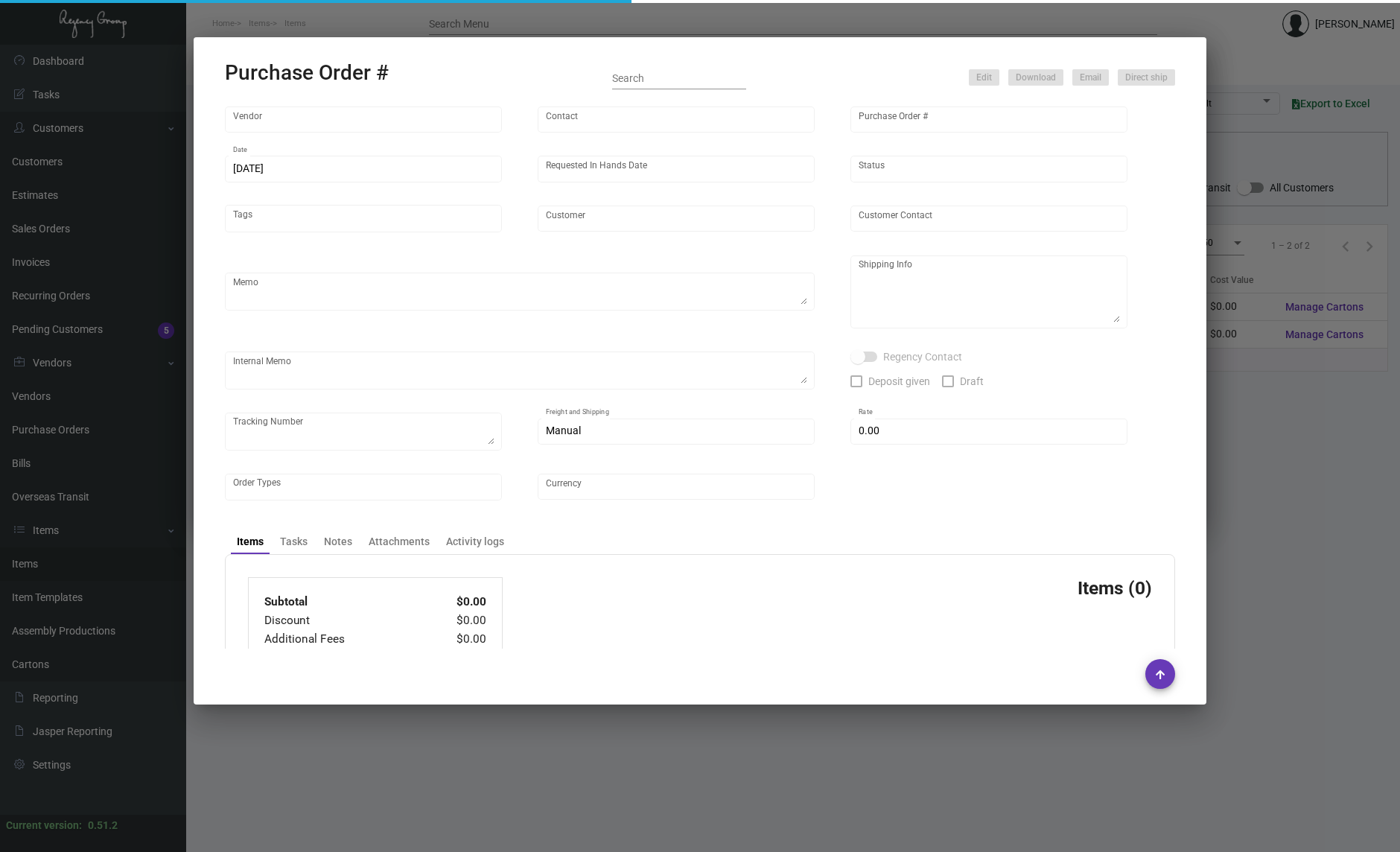
type input "United States Dollar $"
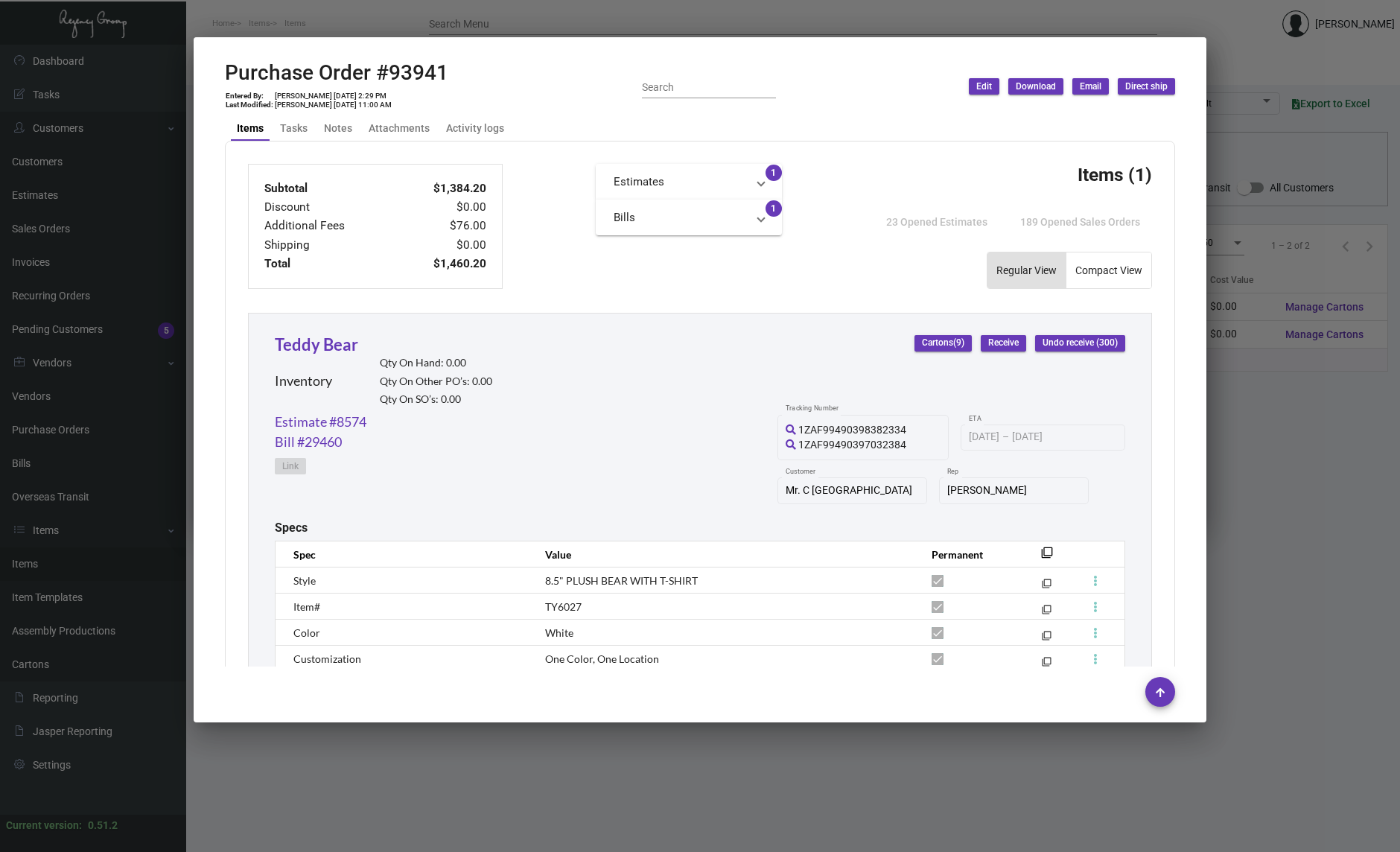
scroll to position [692, 0]
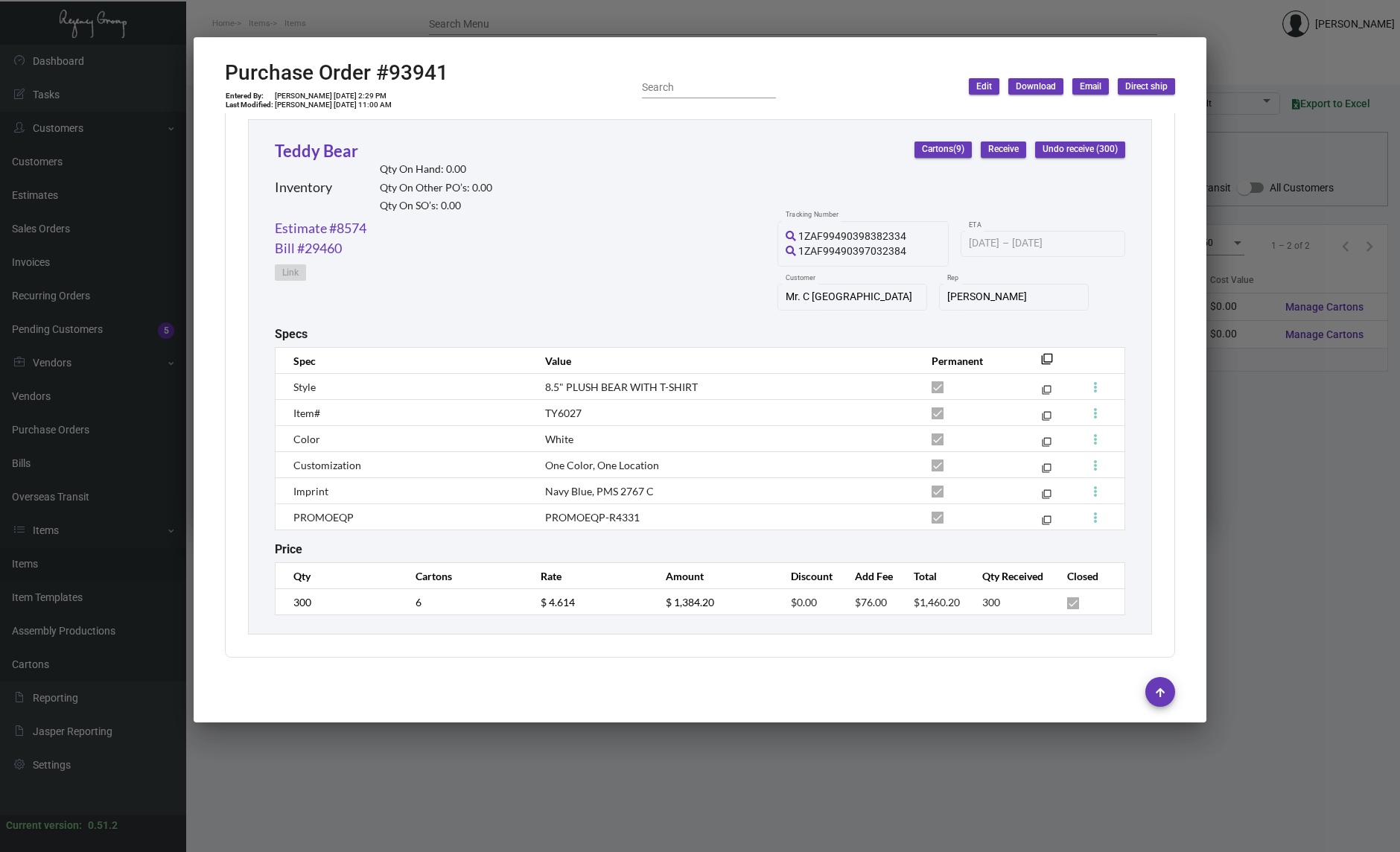
click at [424, 76] on h2 "Purchase Order #93941" at bounding box center [336, 73] width 223 height 25
copy h2 "93941"
click at [1034, 349] on mat-tooltip-component "Copy all item specs" at bounding box center [1031, 330] width 95 height 41
click at [1041, 358] on mat-icon "filter_none" at bounding box center [1047, 363] width 12 height 12
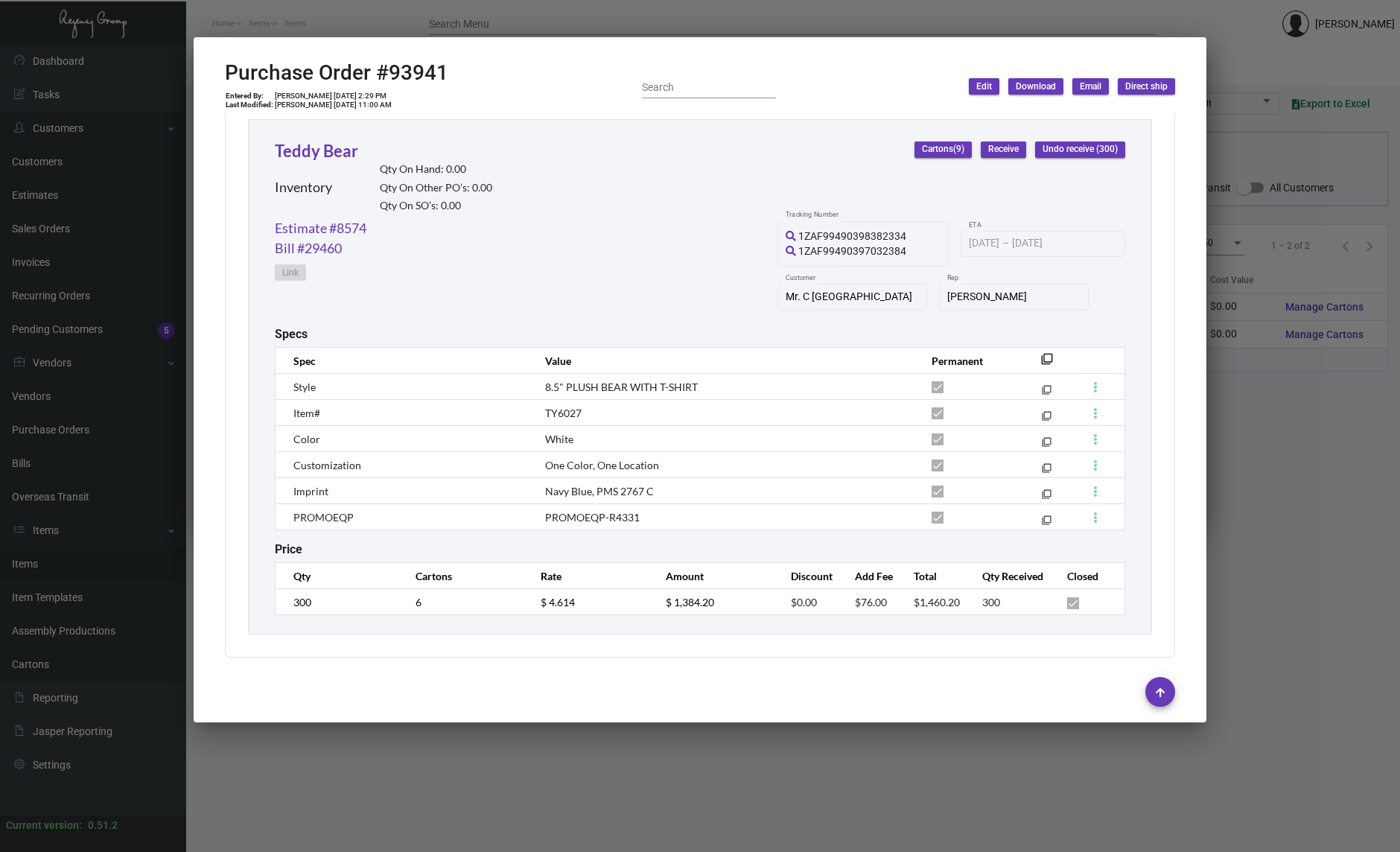
click at [438, 78] on h2 "Purchase Order #93941" at bounding box center [336, 73] width 223 height 25
copy h2 "93941"
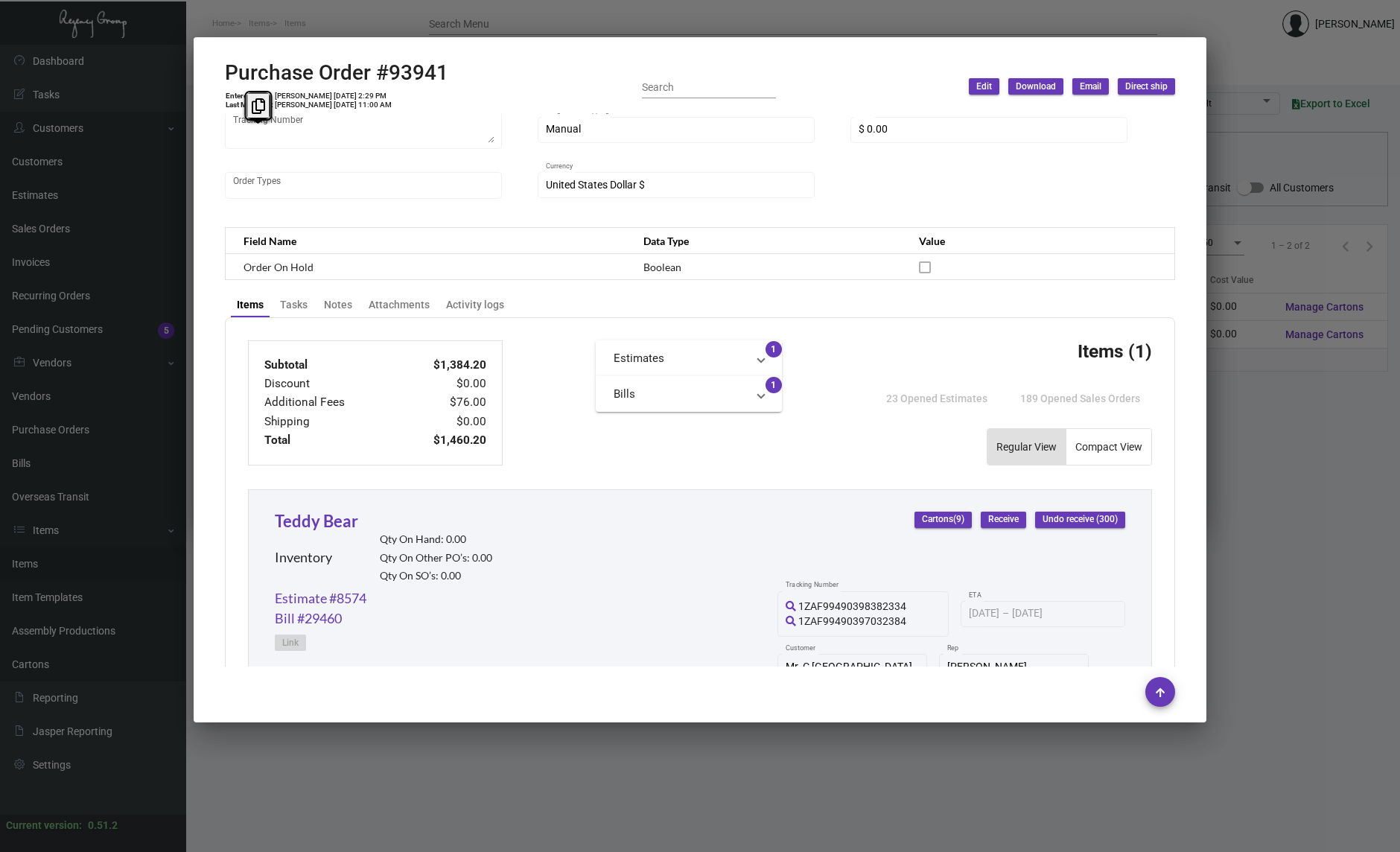
scroll to position [496, 0]
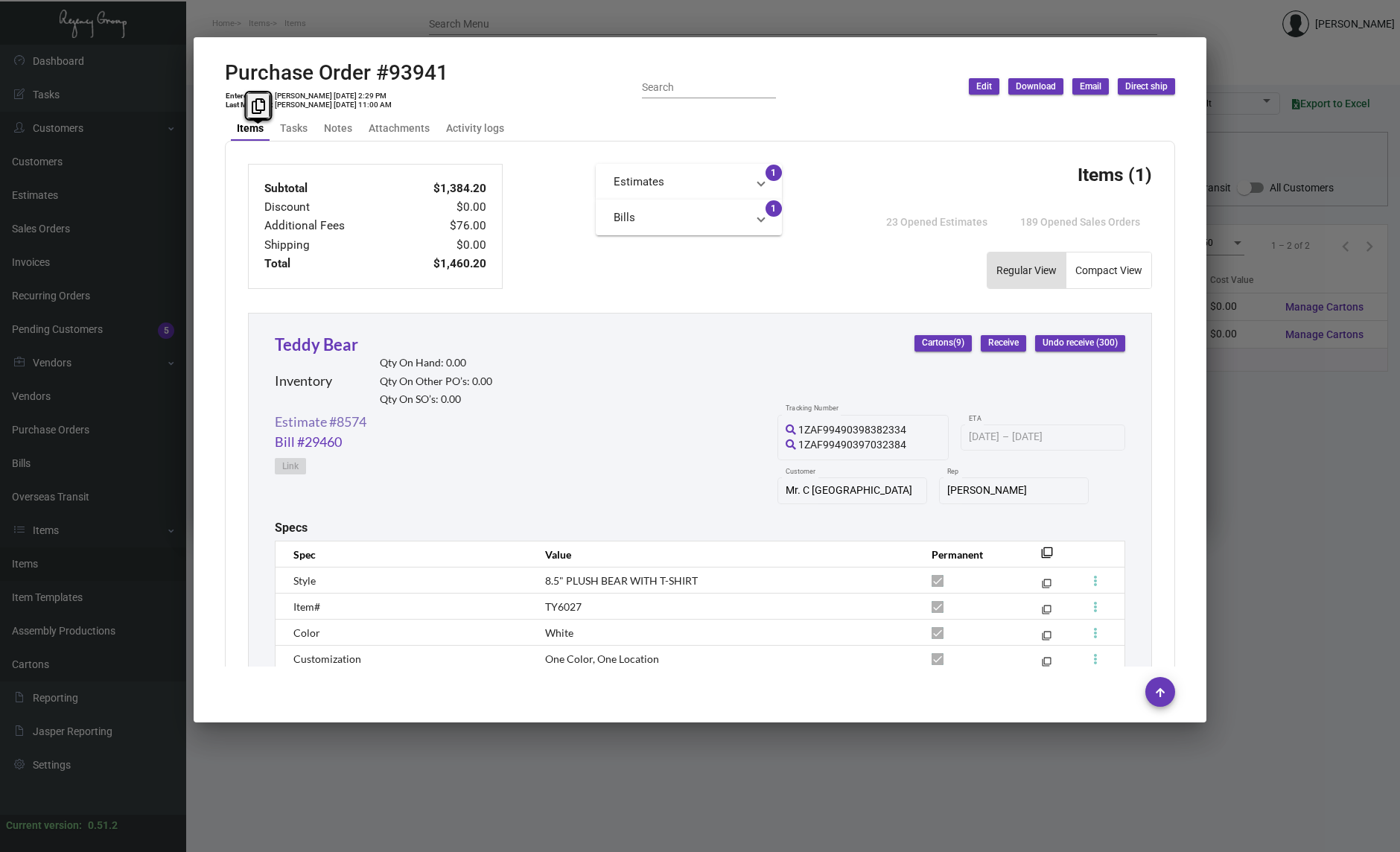
click at [328, 422] on link "Estimate #8574" at bounding box center [320, 422] width 91 height 20
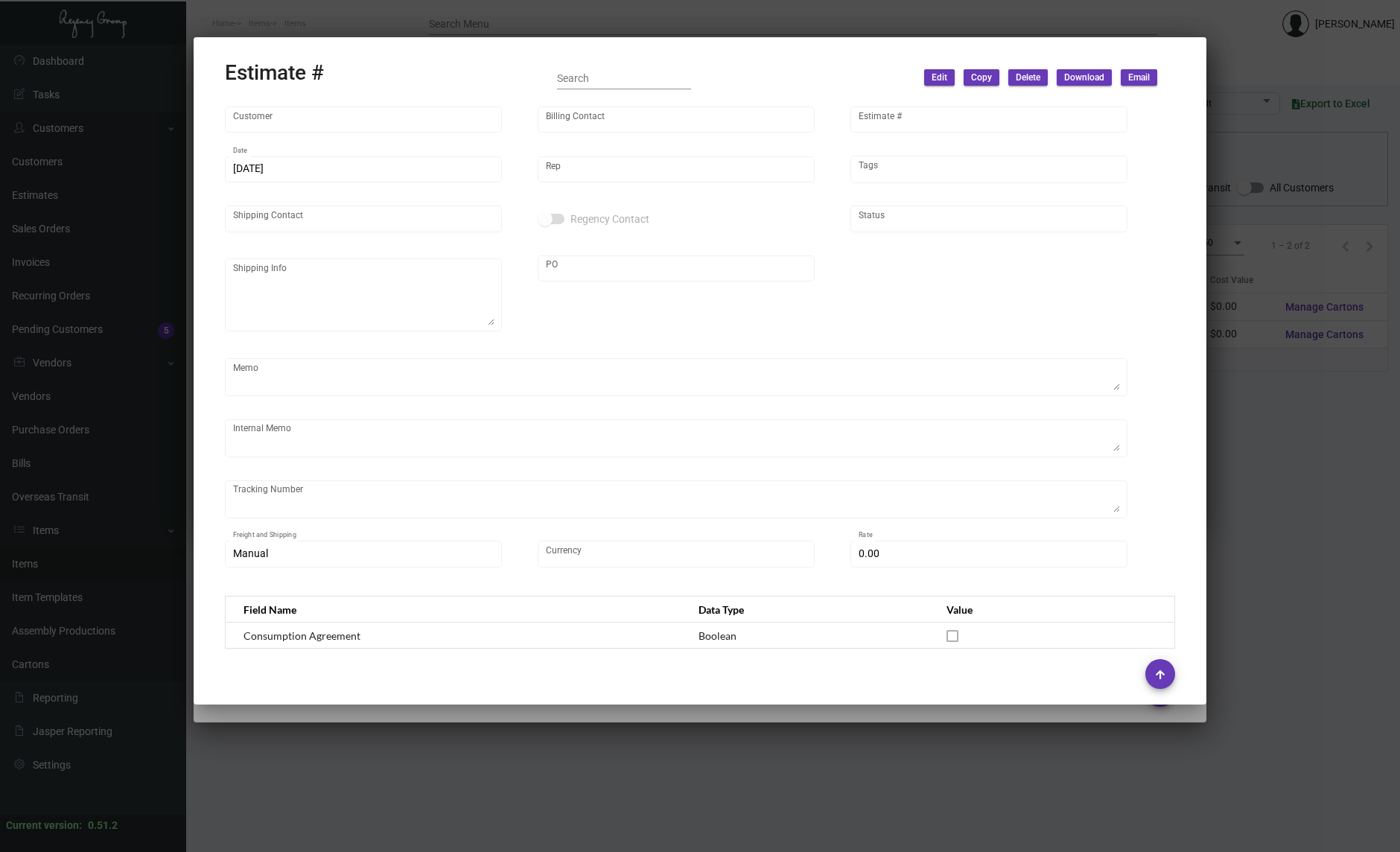
type input "Mr. C [GEOGRAPHIC_DATA]"
type input "[PERSON_NAME]"
type input "8574"
type input "[DATE]"
type input "[PERSON_NAME]"
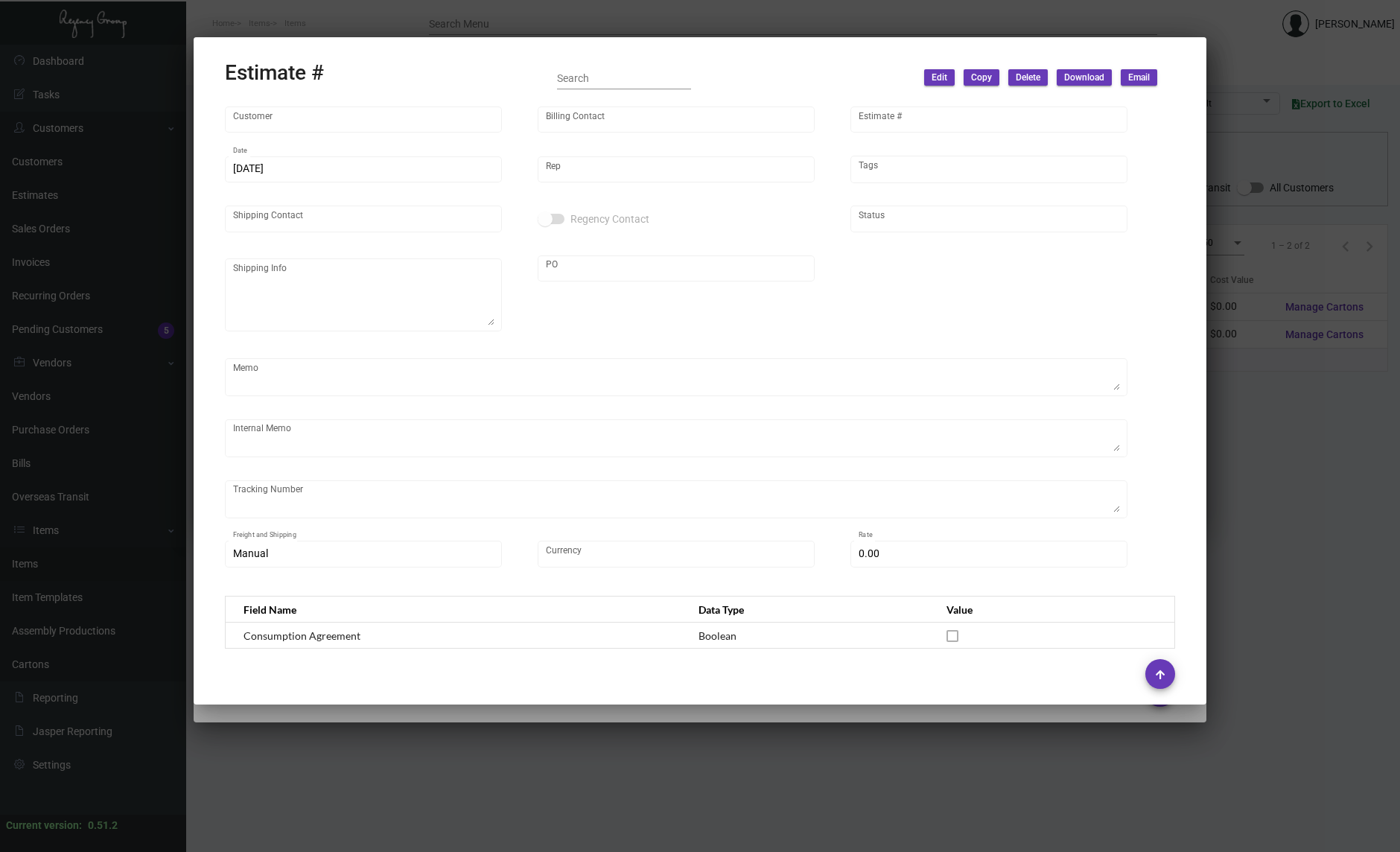
type input "[PERSON_NAME]"
type input "United States Dollar $"
type input "$ 0.00"
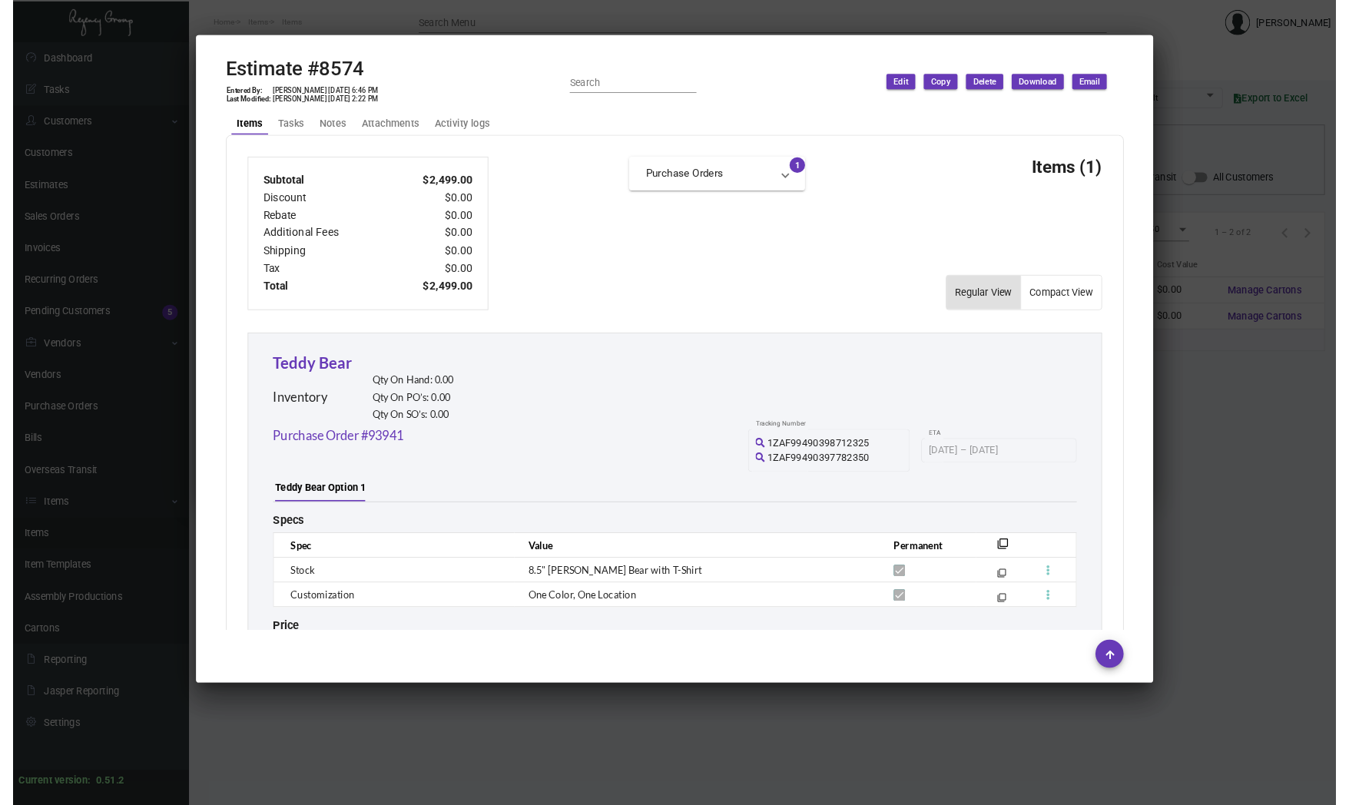
scroll to position [698, 0]
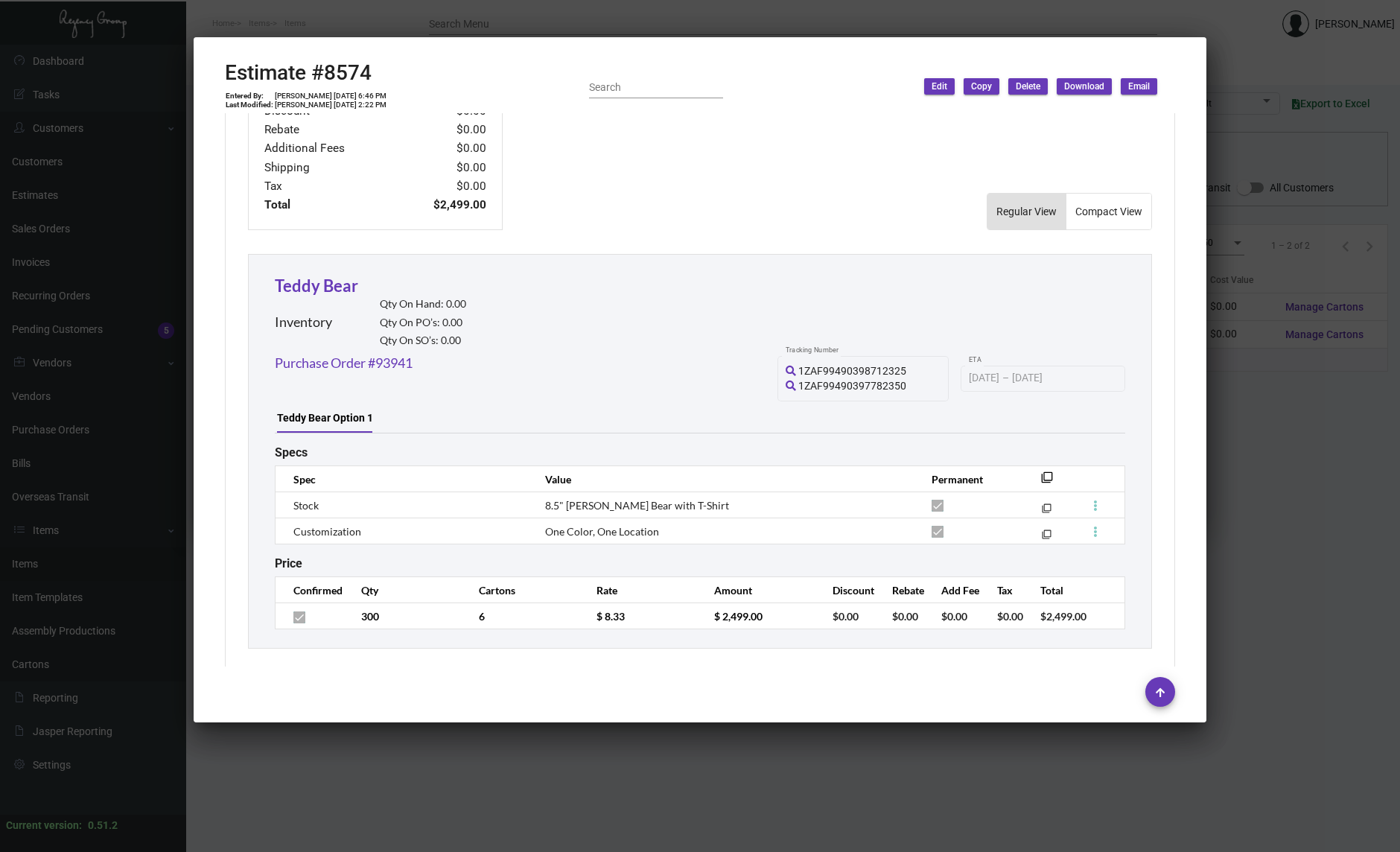
click at [359, 72] on h2 "Estimate #8574" at bounding box center [305, 73] width 162 height 25
copy h2 "8574"
click at [776, 208] on transaction-all-links "Purchase Orders Purchase Order #93941 1" at bounding box center [745, 148] width 186 height 162
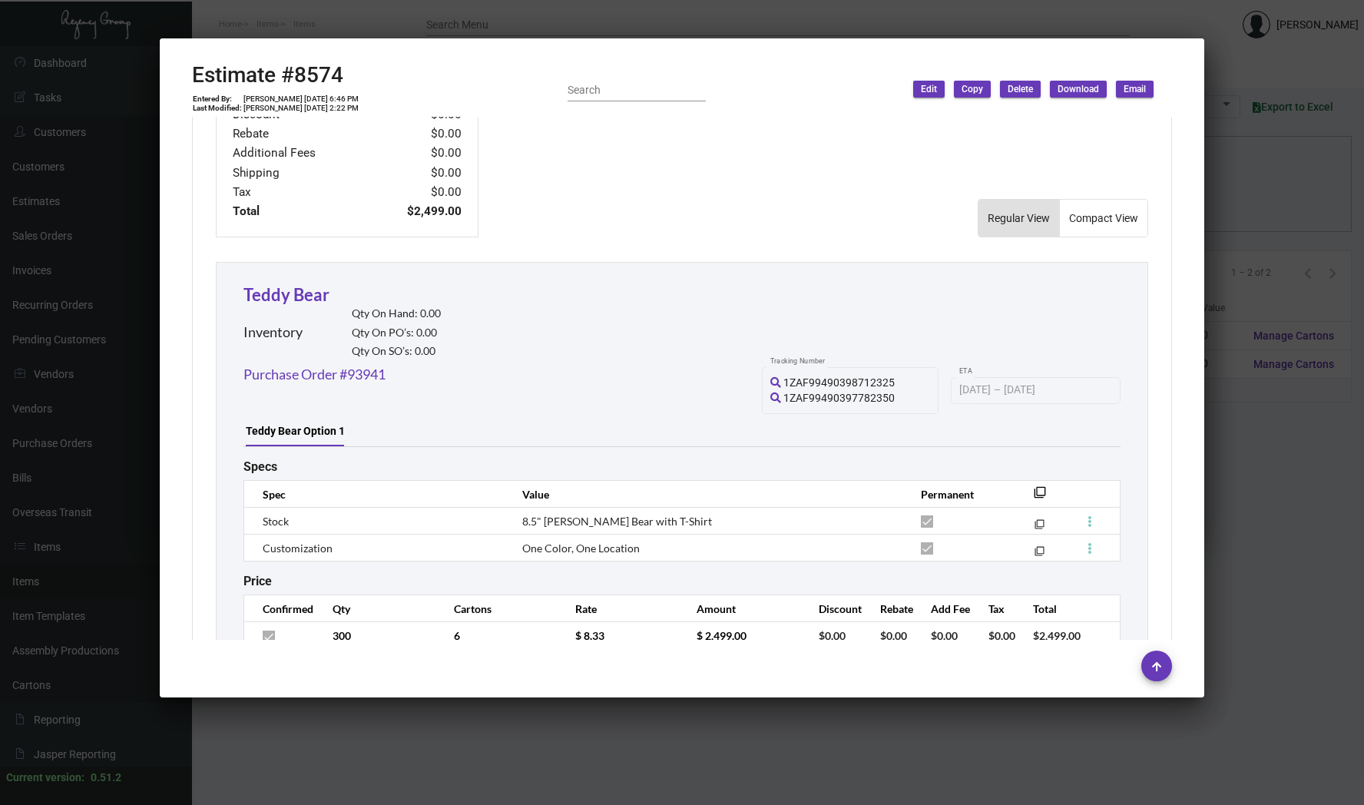
click at [80, 302] on div at bounding box center [682, 402] width 1364 height 805
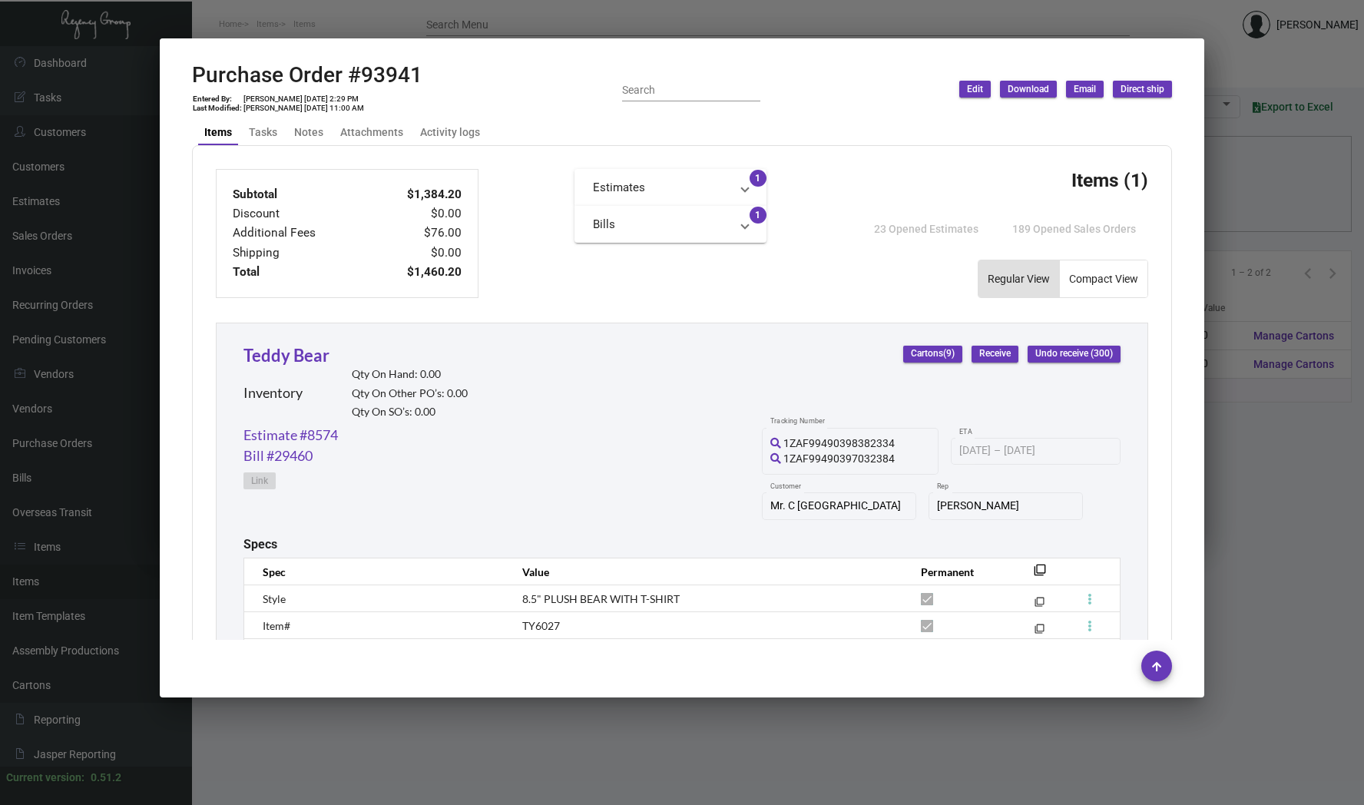
click at [62, 167] on div at bounding box center [682, 402] width 1364 height 805
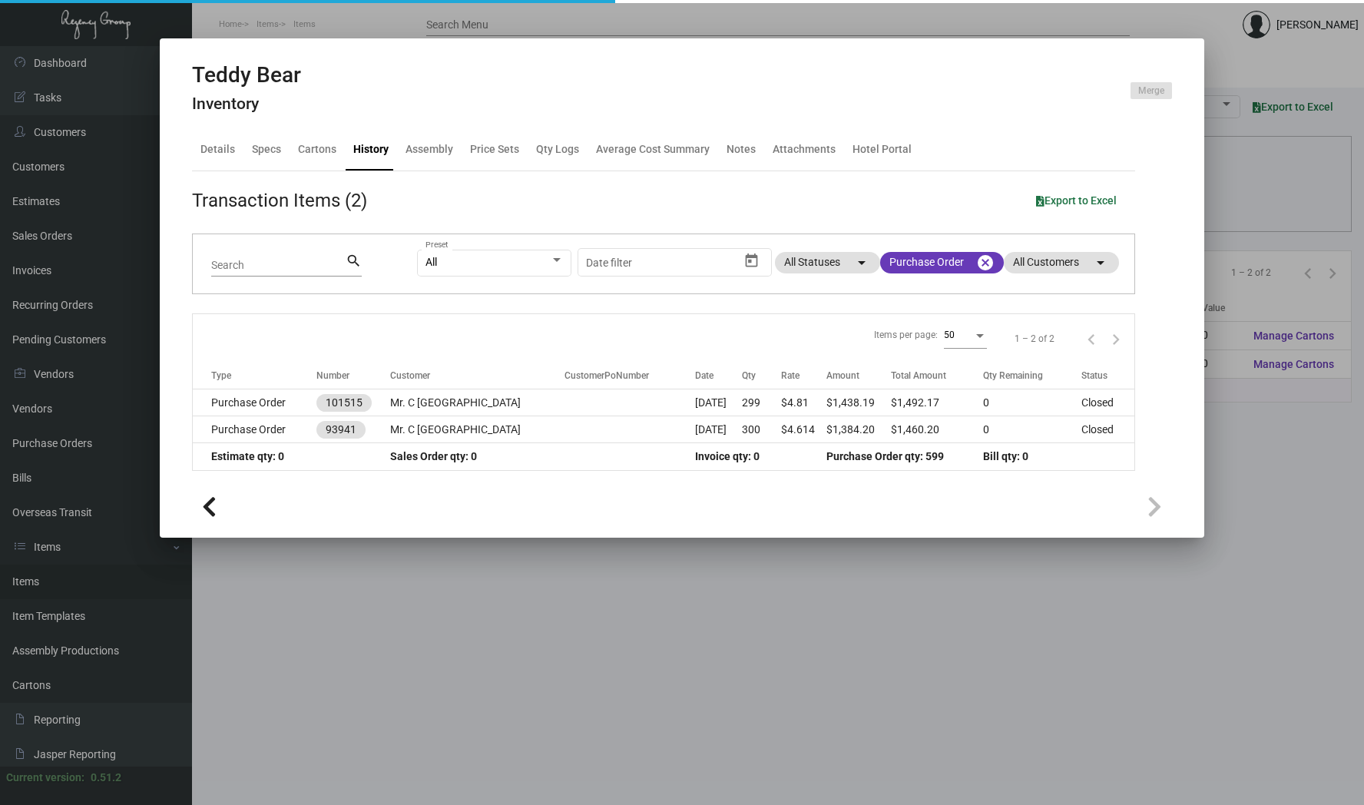
click at [53, 169] on div at bounding box center [682, 402] width 1364 height 805
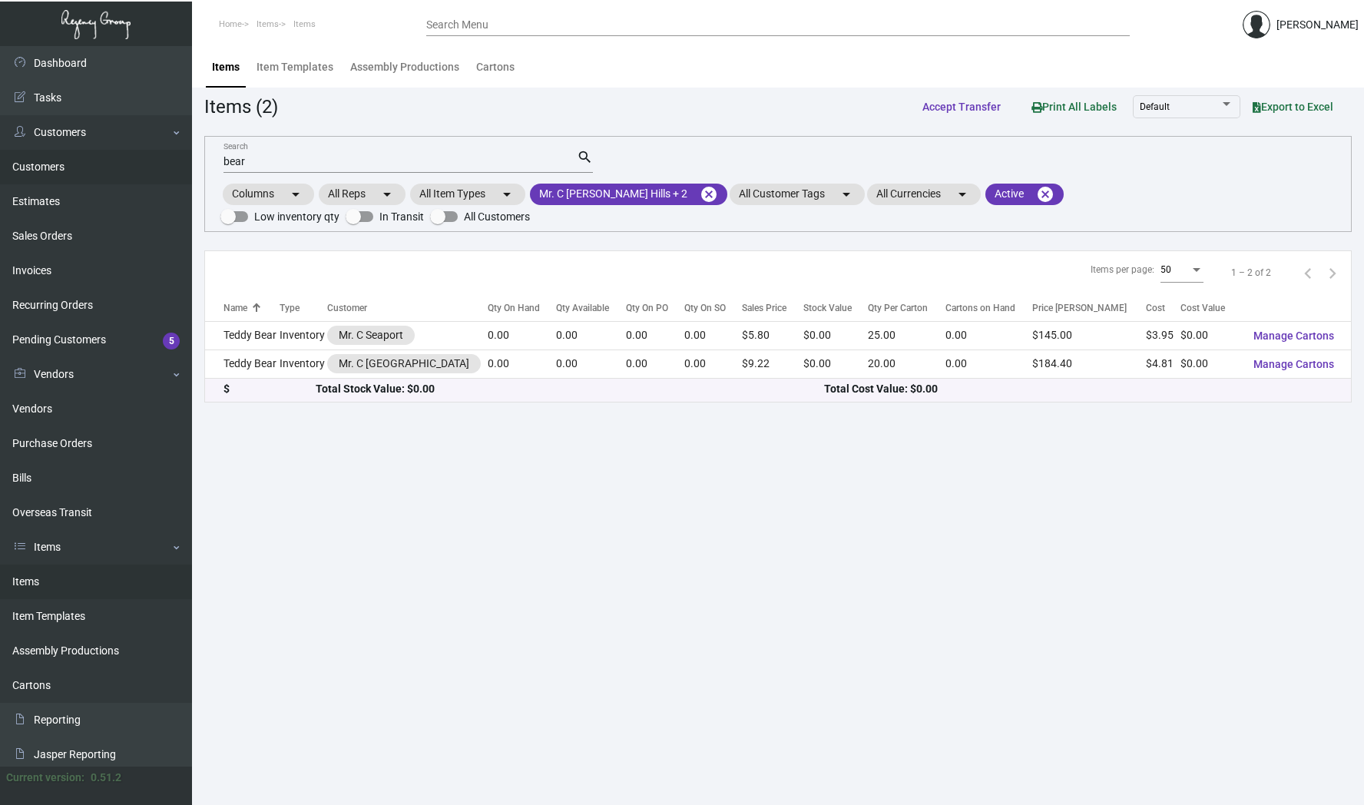
click at [46, 167] on link "Customers" at bounding box center [96, 167] width 192 height 35
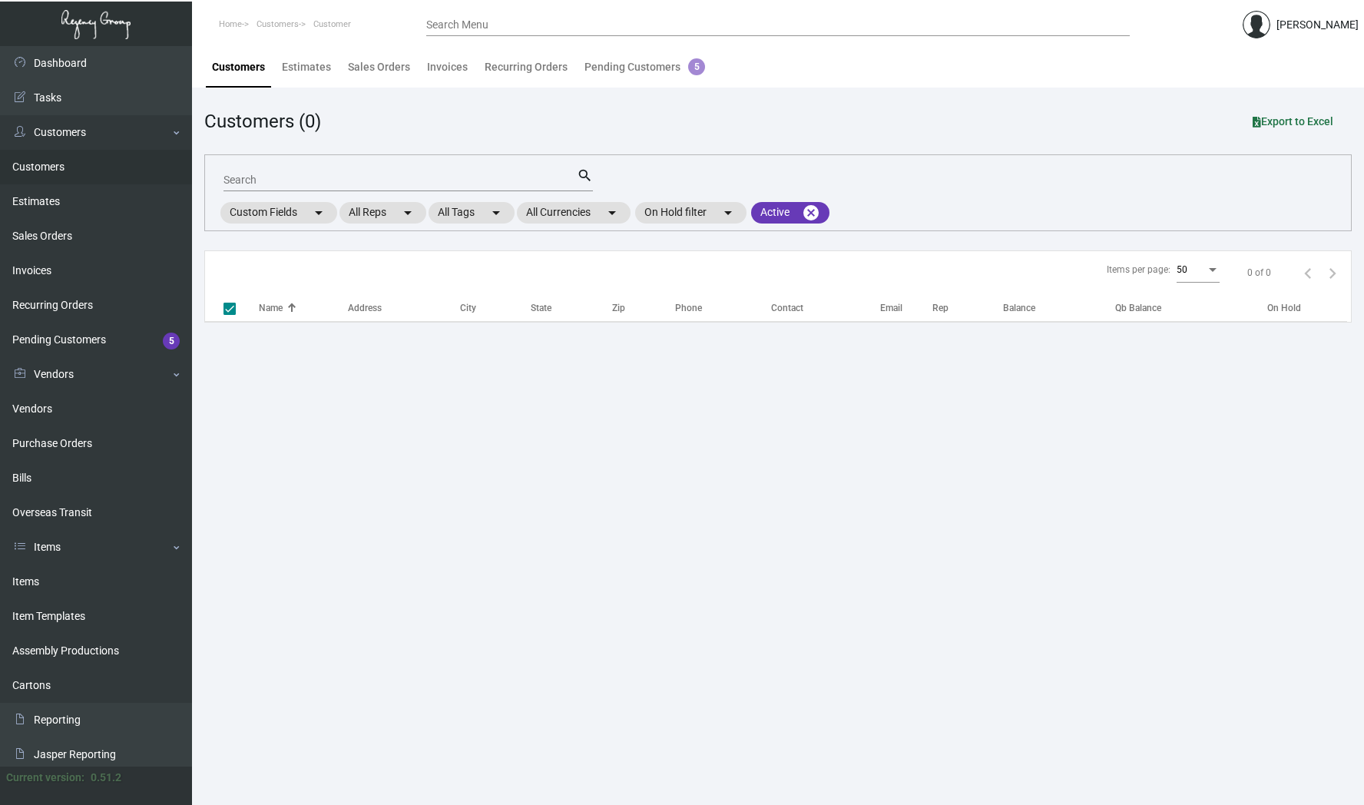
checkbox input "false"
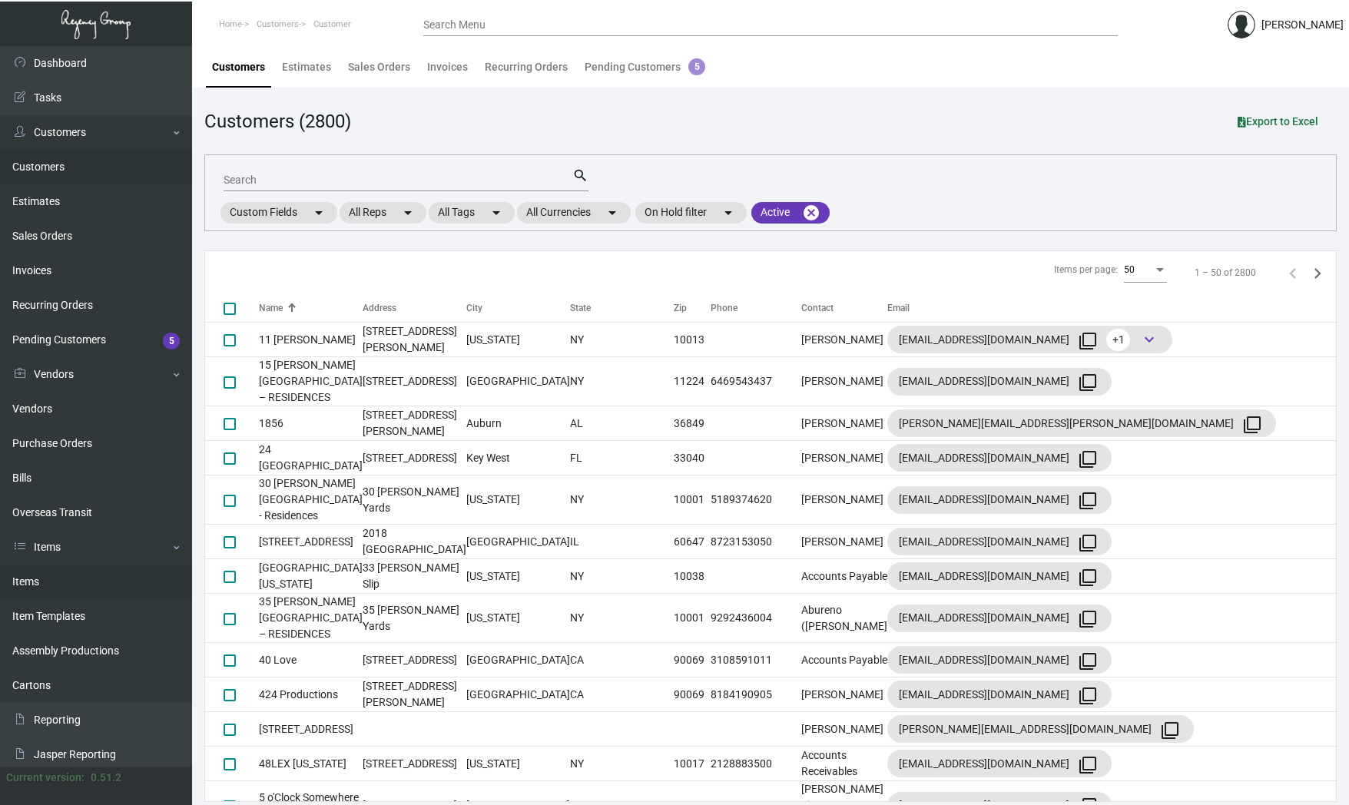
click at [31, 578] on link "Items" at bounding box center [96, 582] width 192 height 35
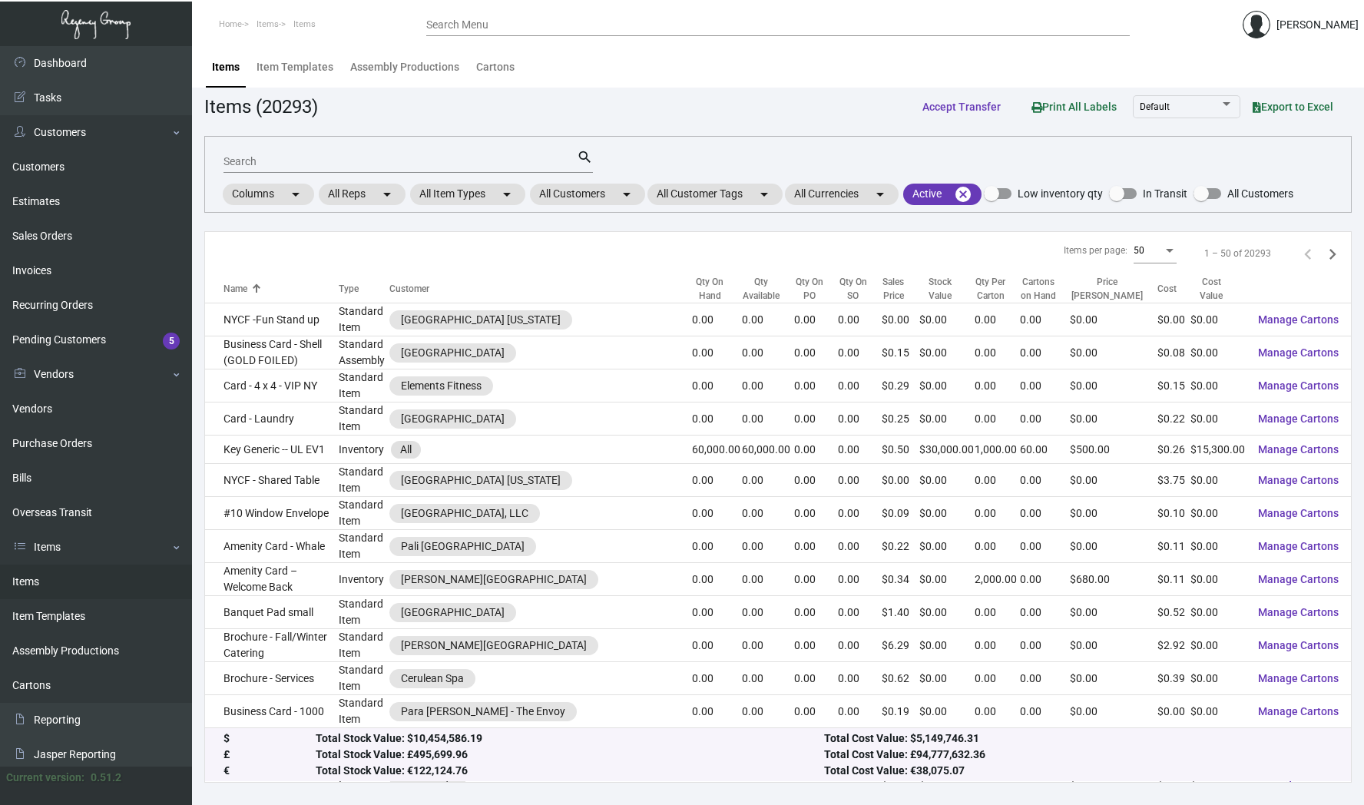
click at [317, 158] on input "Search" at bounding box center [400, 162] width 353 height 12
type input "d"
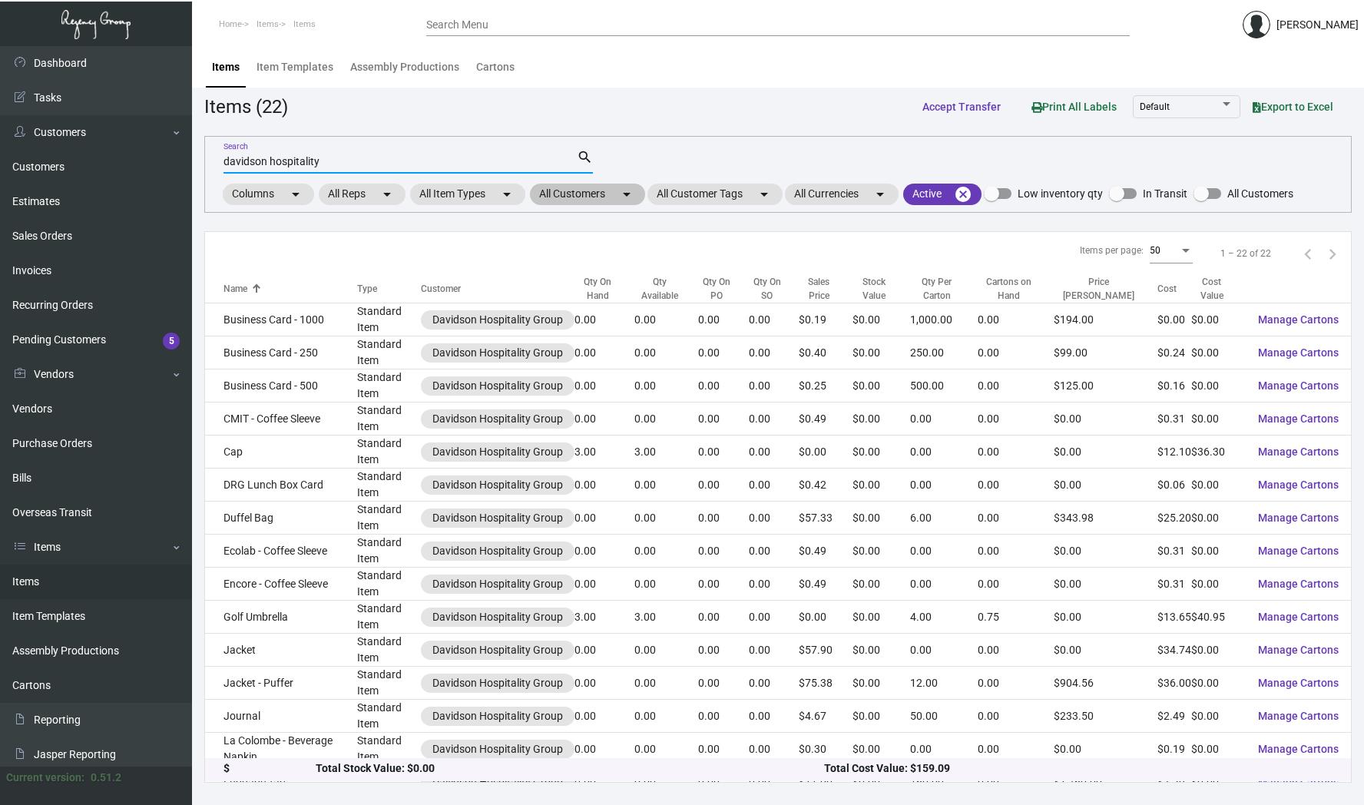
type input "davidson hospitality"
click at [610, 197] on mat-chip "All Customers arrow_drop_down" at bounding box center [587, 195] width 115 height 22
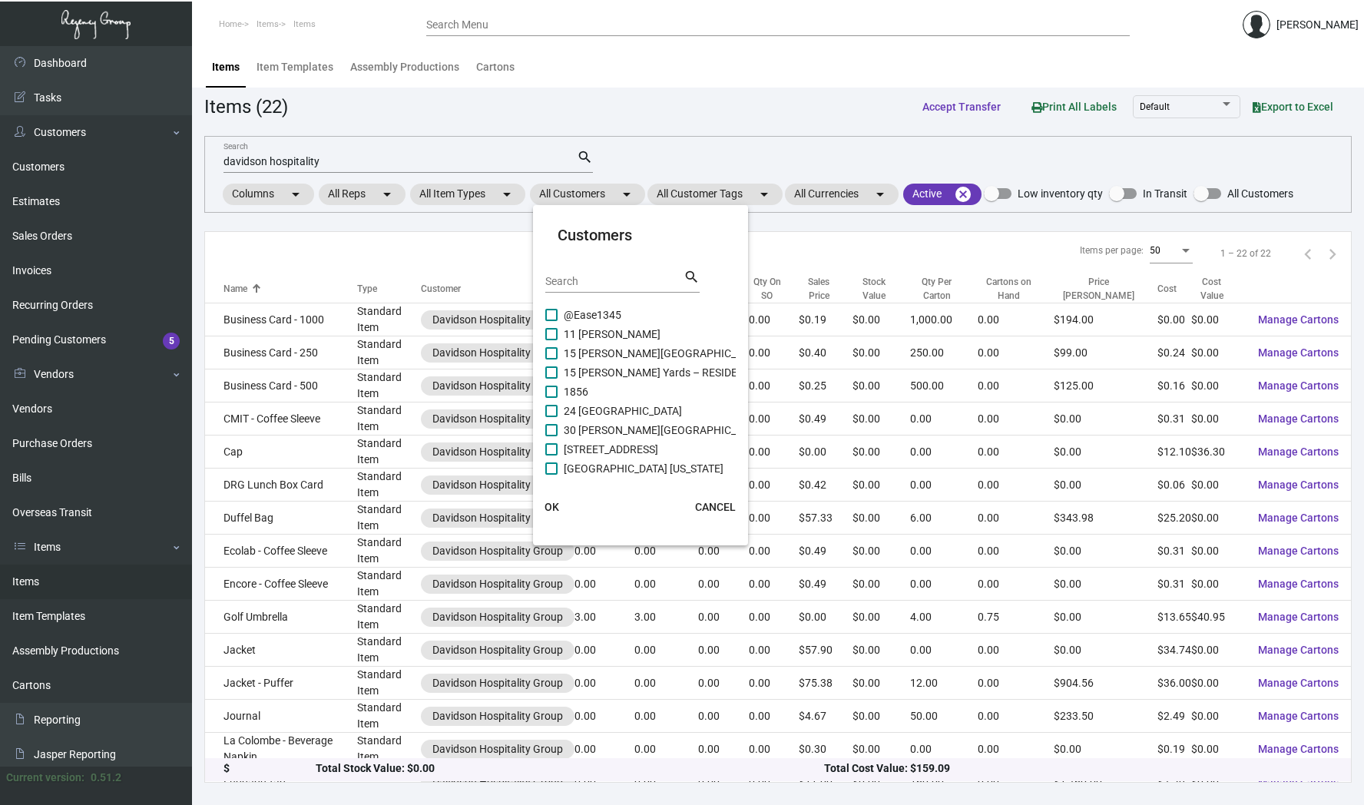
click at [576, 269] on div "Search" at bounding box center [614, 281] width 138 height 24
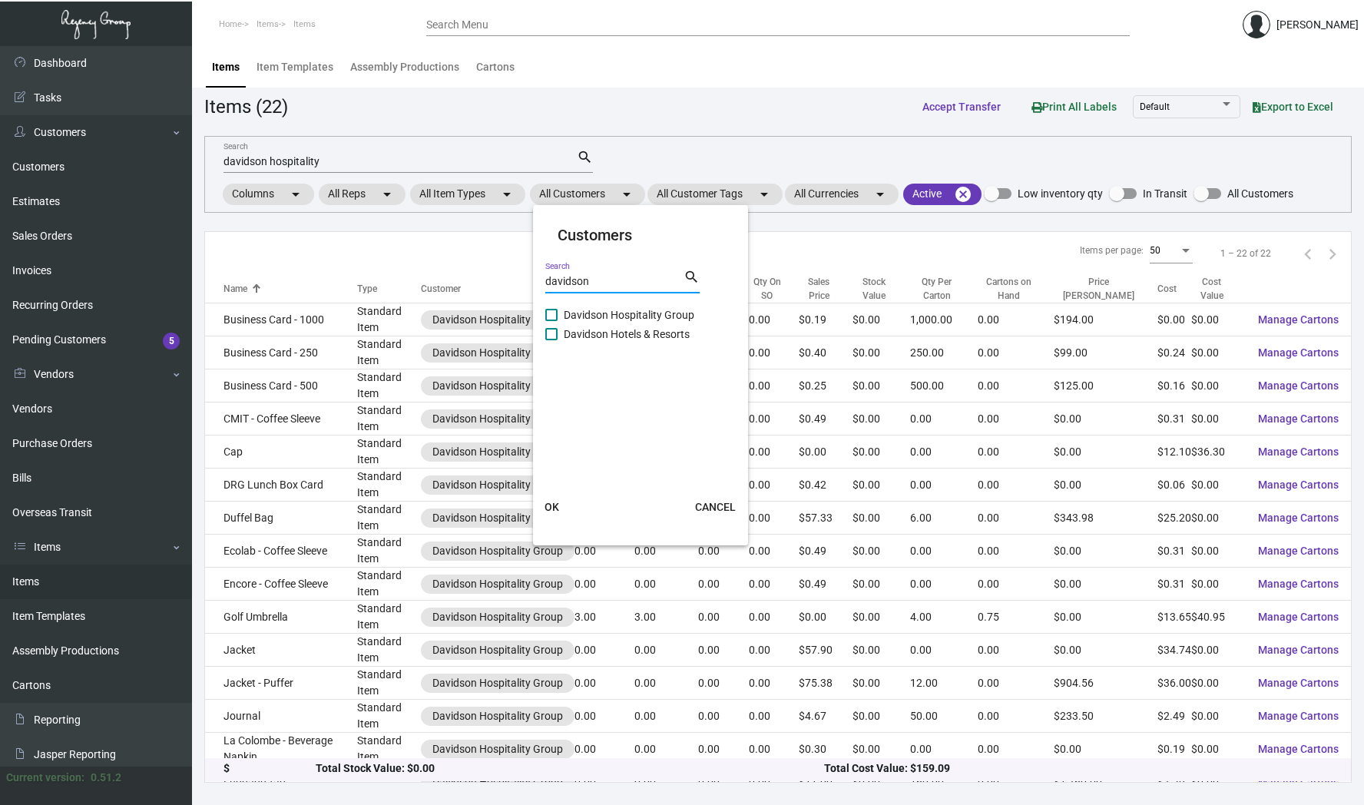
type input "davidson"
click at [613, 304] on div "davidson Search search" at bounding box center [622, 287] width 154 height 38
click at [608, 313] on span "Davidson Hospitality Group" at bounding box center [629, 315] width 131 height 18
click at [552, 321] on input "Davidson Hospitality Group" at bounding box center [551, 321] width 1 height 1
checkbox input "true"
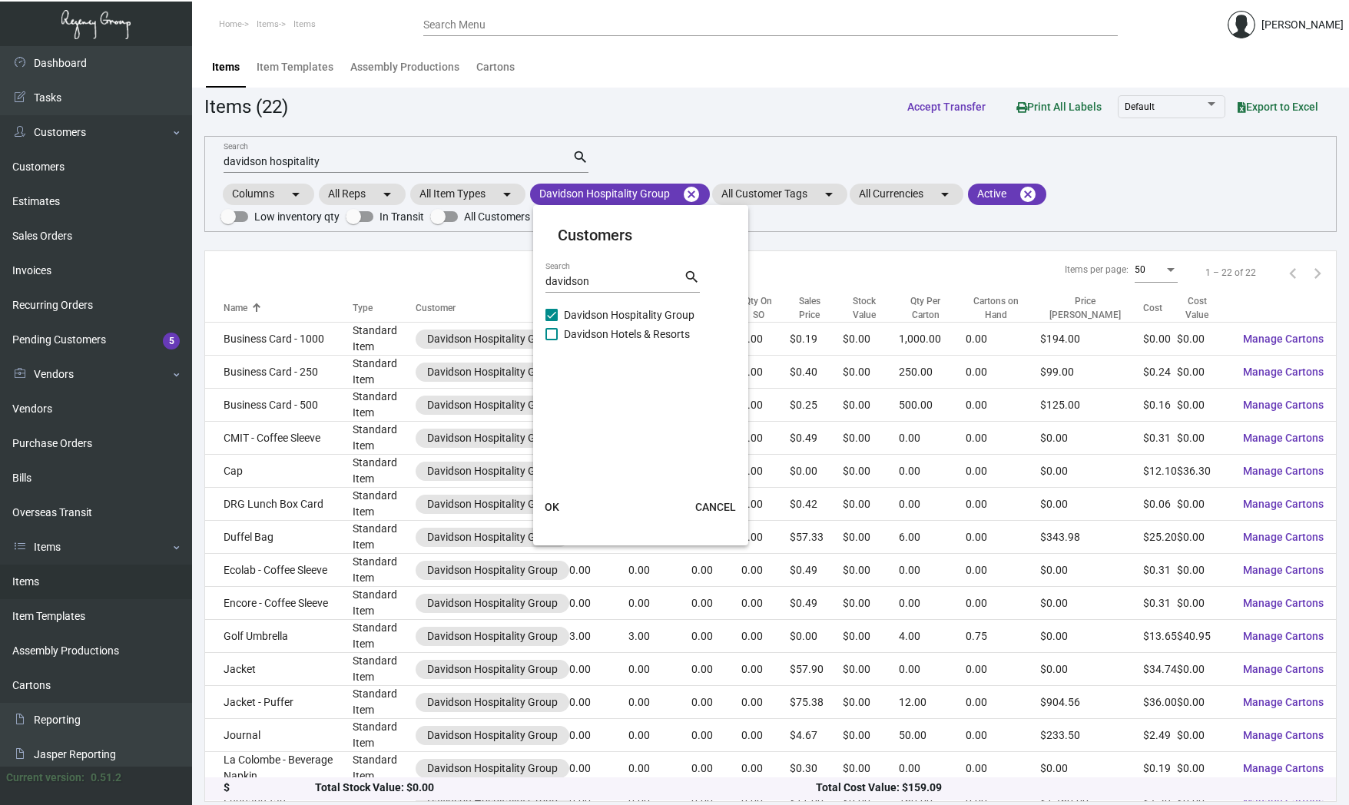
click at [591, 330] on span "Davidson Hotels & Resorts" at bounding box center [627, 334] width 126 height 18
click at [552, 340] on input "Davidson Hotels & Resorts" at bounding box center [551, 340] width 1 height 1
checkbox input "true"
click at [557, 498] on button "OK" at bounding box center [551, 507] width 49 height 28
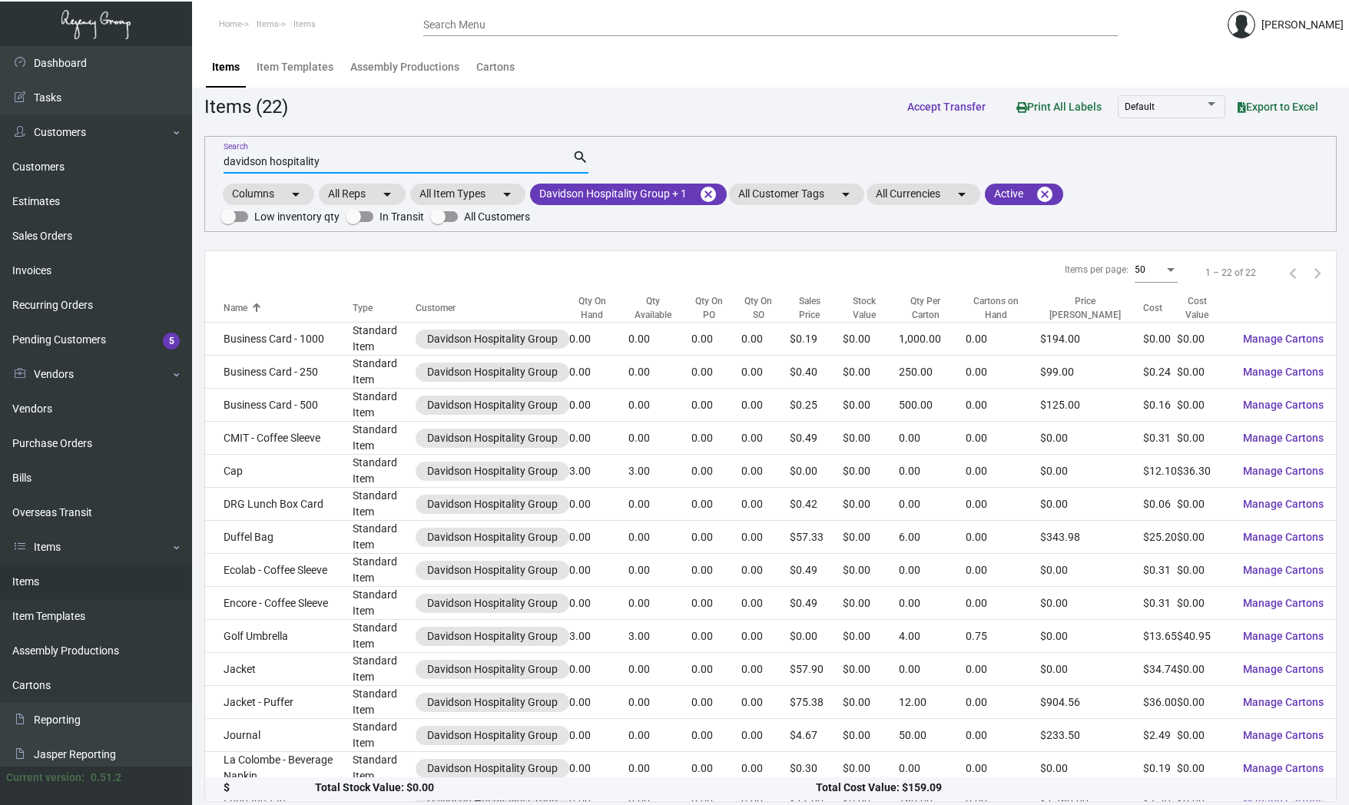
click at [429, 164] on input "davidson hospitality" at bounding box center [398, 162] width 349 height 12
click at [429, 164] on input "Search" at bounding box center [398, 162] width 349 height 12
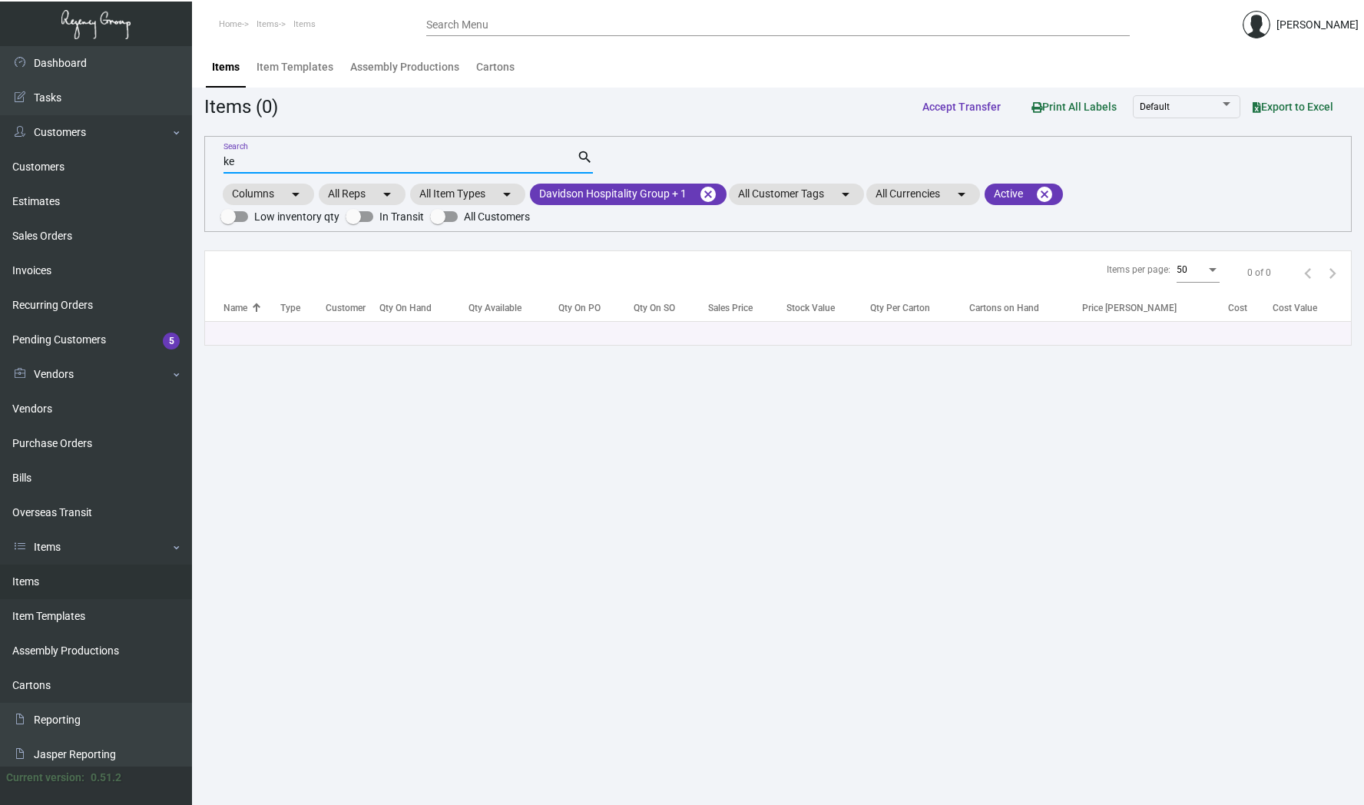
type input "k"
